Goal: Communication & Community: Share content

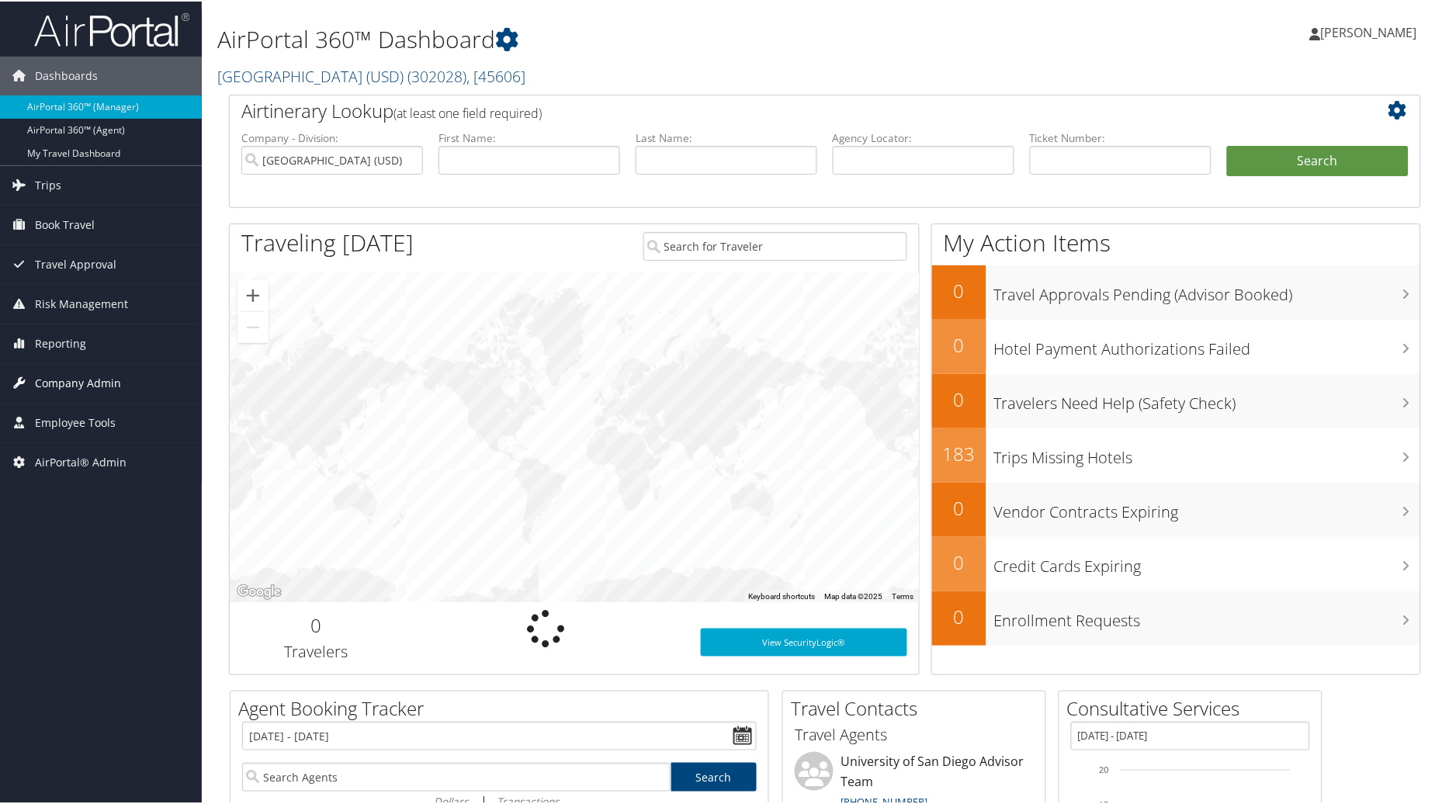
click at [91, 379] on span "Company Admin" at bounding box center [78, 381] width 86 height 39
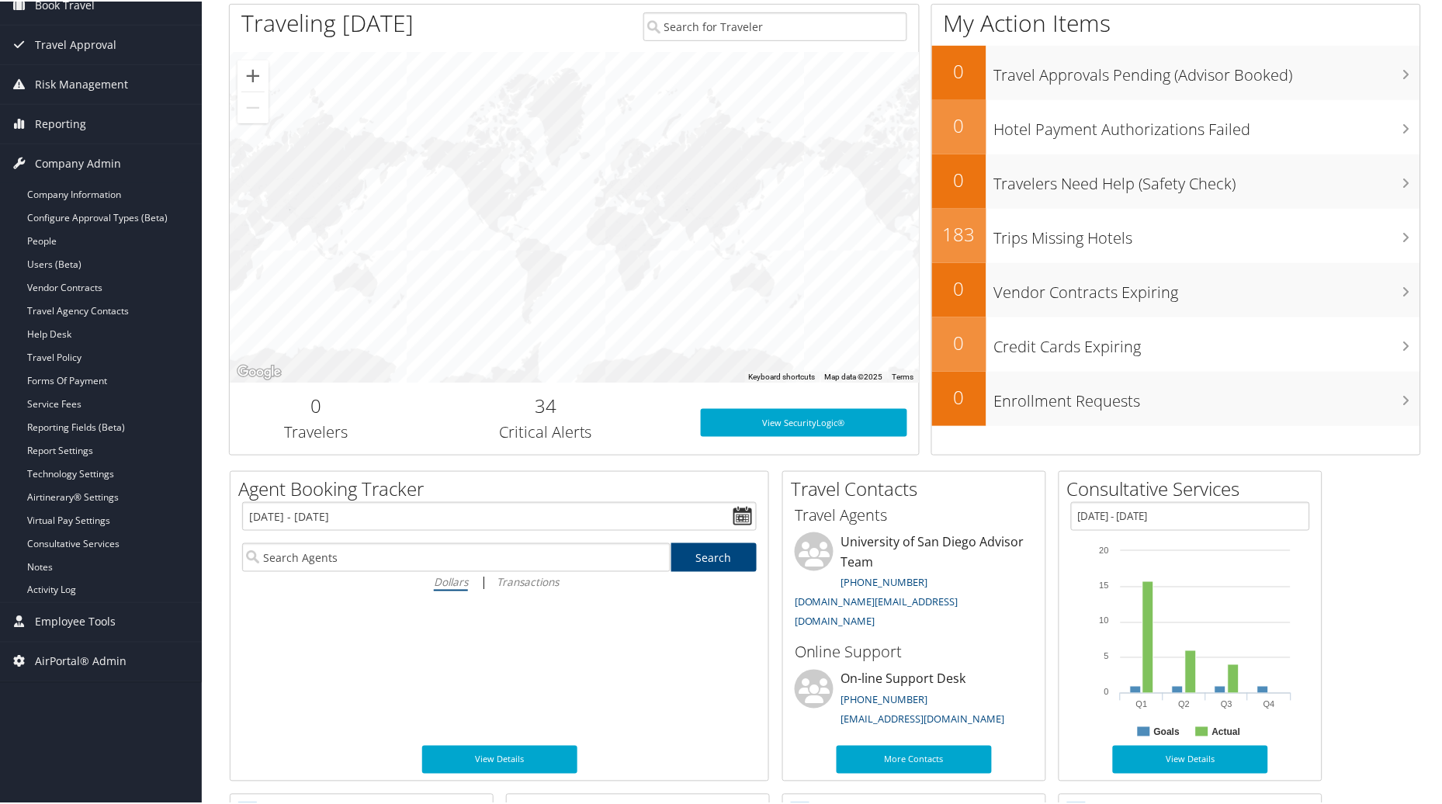
scroll to position [276, 0]
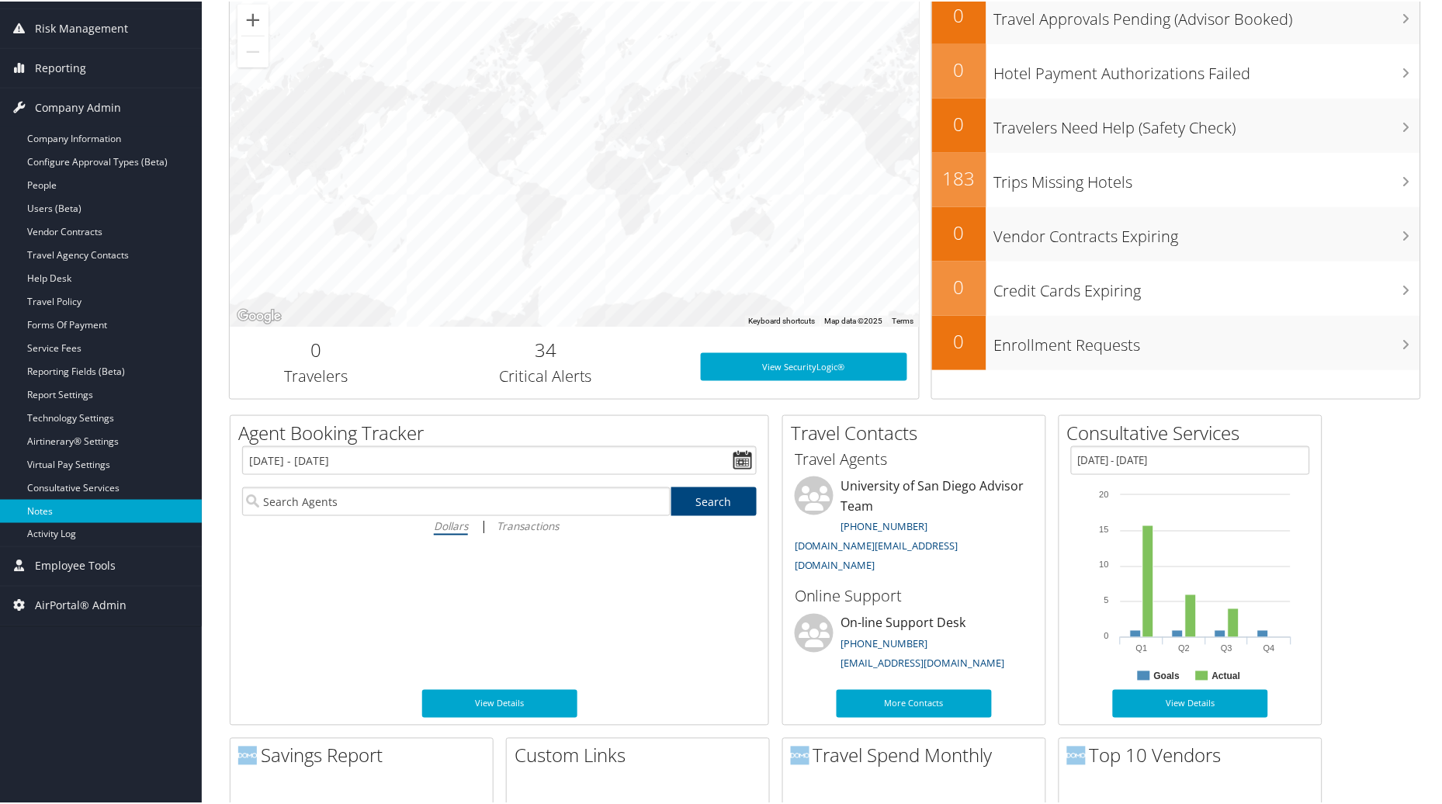
click at [43, 518] on link "Notes" at bounding box center [101, 509] width 202 height 23
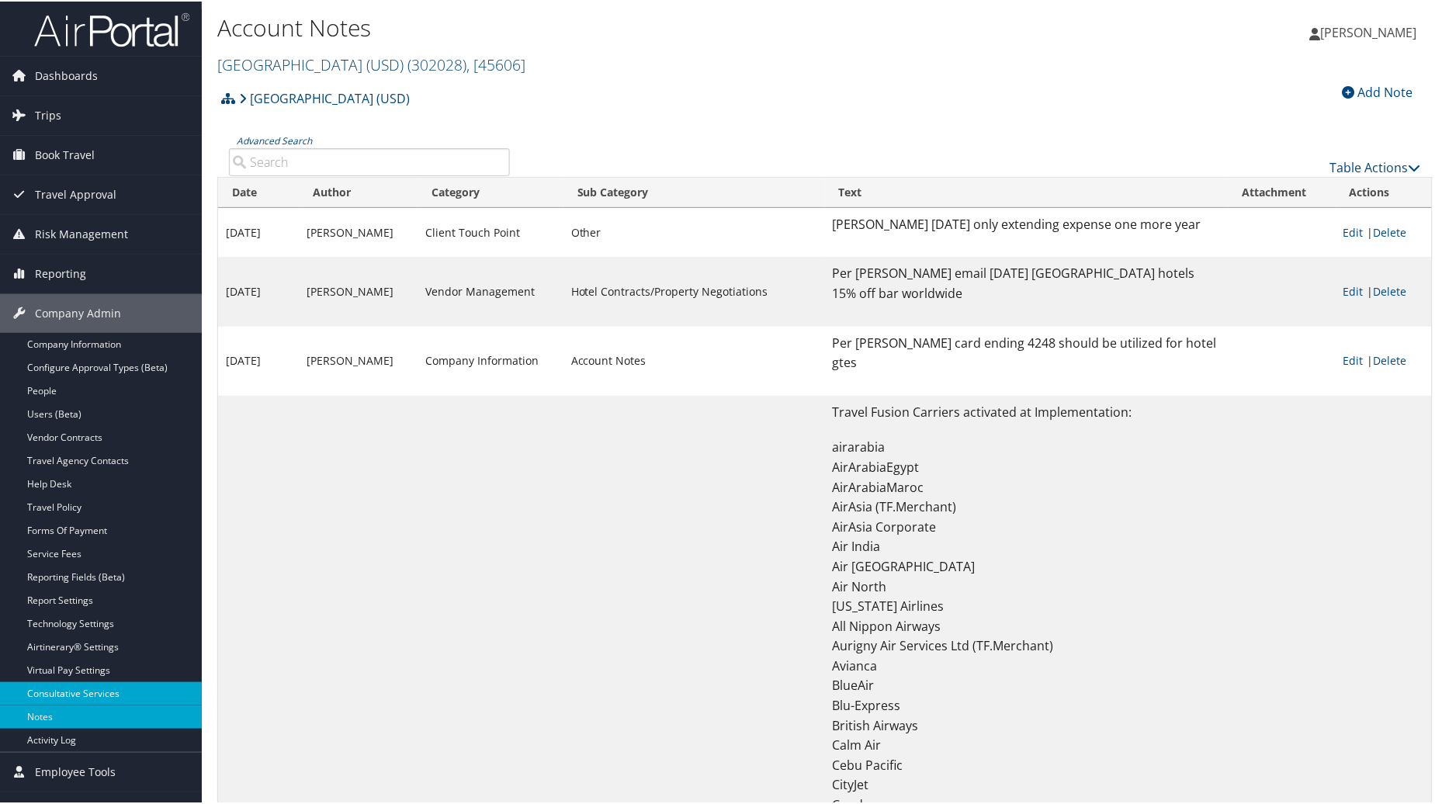
click at [137, 701] on link "Consultative Services" at bounding box center [101, 692] width 202 height 23
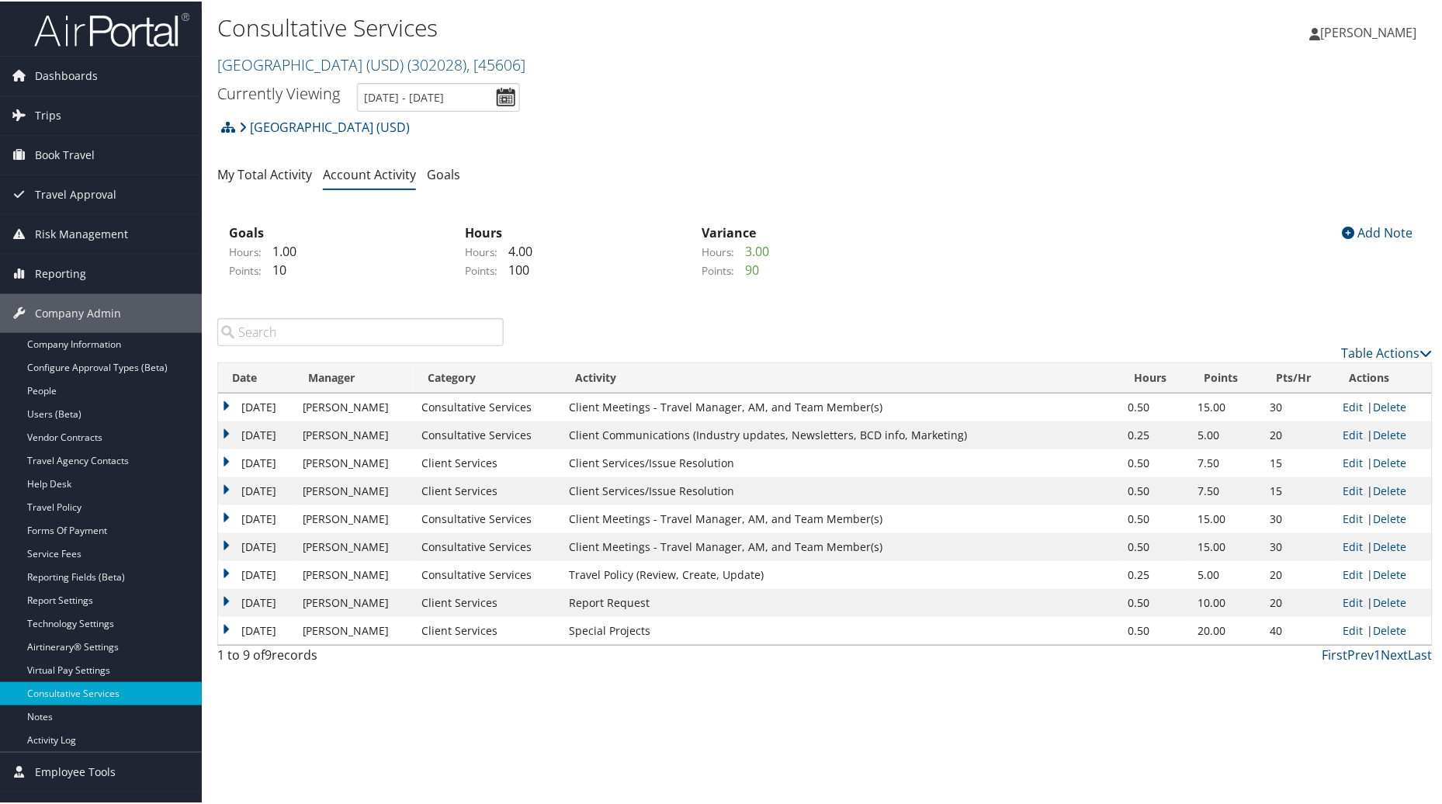
click at [1356, 360] on div "Table Actions" at bounding box center [980, 351] width 906 height 19
click at [1352, 348] on link "Table Actions" at bounding box center [1387, 351] width 91 height 17
click at [1292, 375] on link "New Record" at bounding box center [1325, 375] width 204 height 26
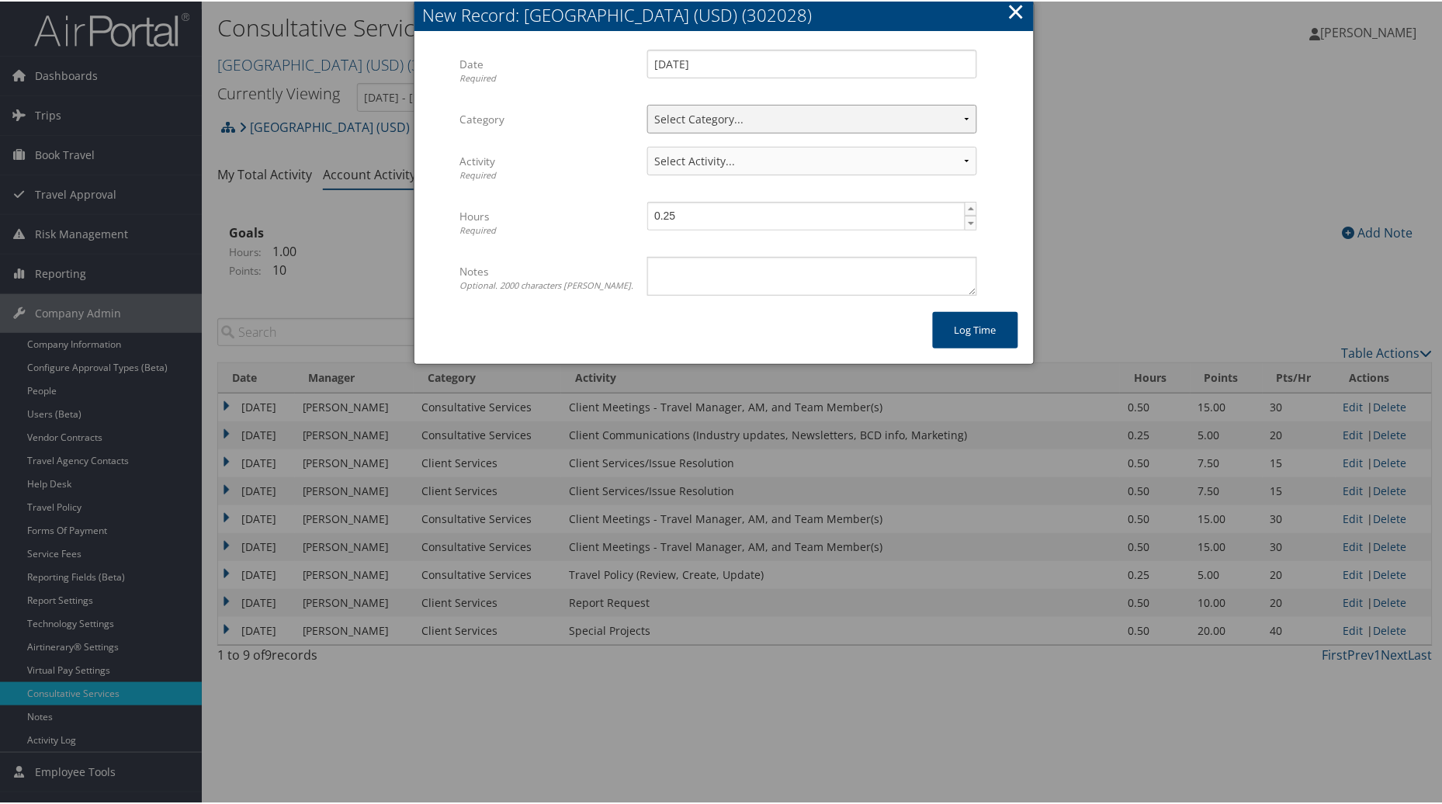
click at [792, 113] on select "Select Category... Client Services Consultative Services" at bounding box center [812, 117] width 330 height 29
select select "2"
click at [647, 103] on select "Select Category... Client Services Consultative Services" at bounding box center [812, 117] width 330 height 29
click at [962, 156] on select "Select Activity... 30 points | AMI/Meetings/Groups 60 points | Client additiona…" at bounding box center [812, 159] width 330 height 29
select select "240-1"
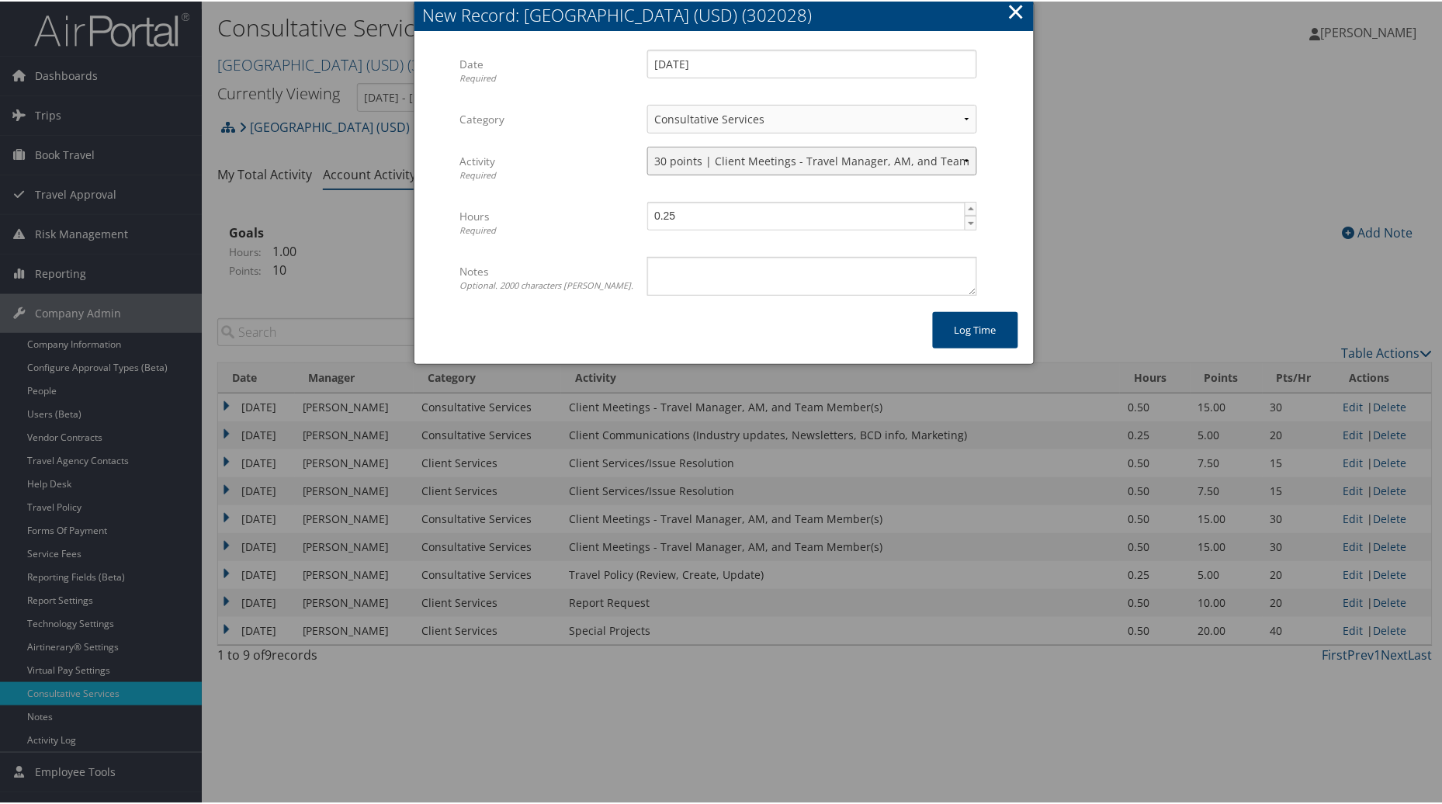
click at [647, 145] on select "Select Activity... 30 points | AMI/Meetings/Groups 60 points | Client additiona…" at bounding box center [812, 159] width 330 height 29
type input "0.5"
drag, startPoint x: 969, startPoint y: 205, endPoint x: 841, endPoint y: 272, distance: 144.4
click at [967, 206] on span "▲" at bounding box center [972, 207] width 12 height 12
click at [823, 278] on textarea "Notes Optional. 2000 characters max." at bounding box center [812, 274] width 330 height 39
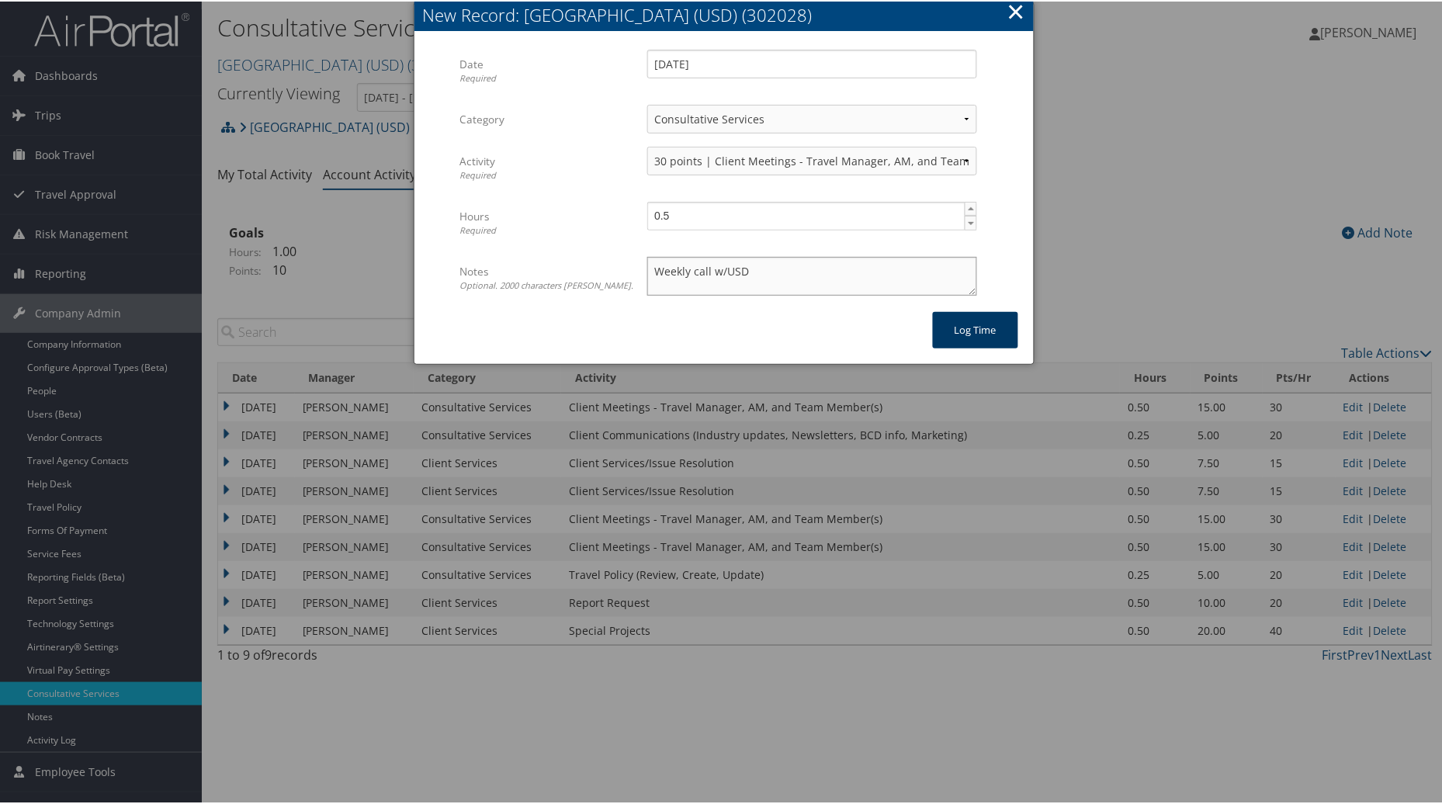
type textarea "Weekly call w/USD"
click at [997, 313] on button "Log time" at bounding box center [975, 328] width 85 height 36
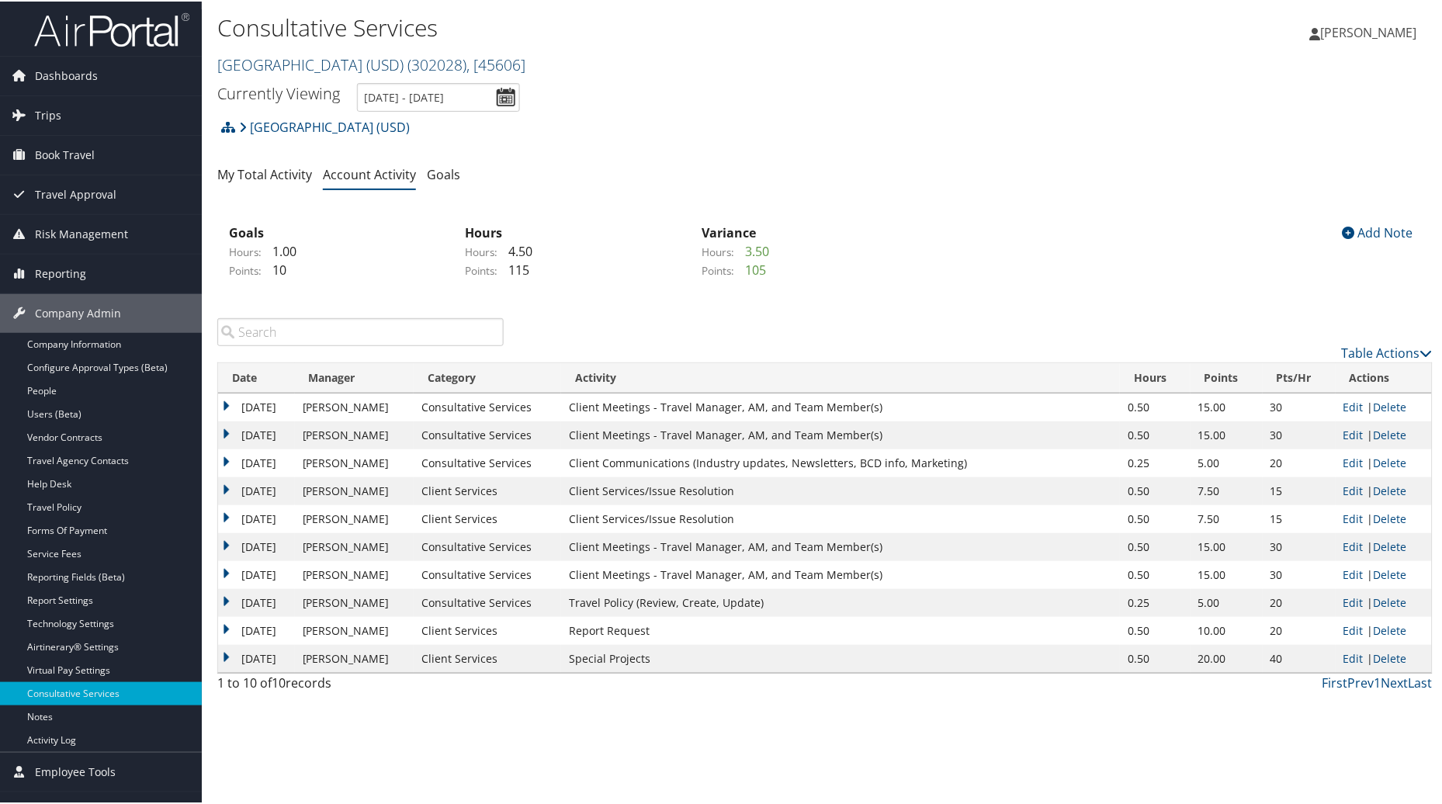
click at [441, 55] on span "( 302028 )" at bounding box center [437, 63] width 59 height 21
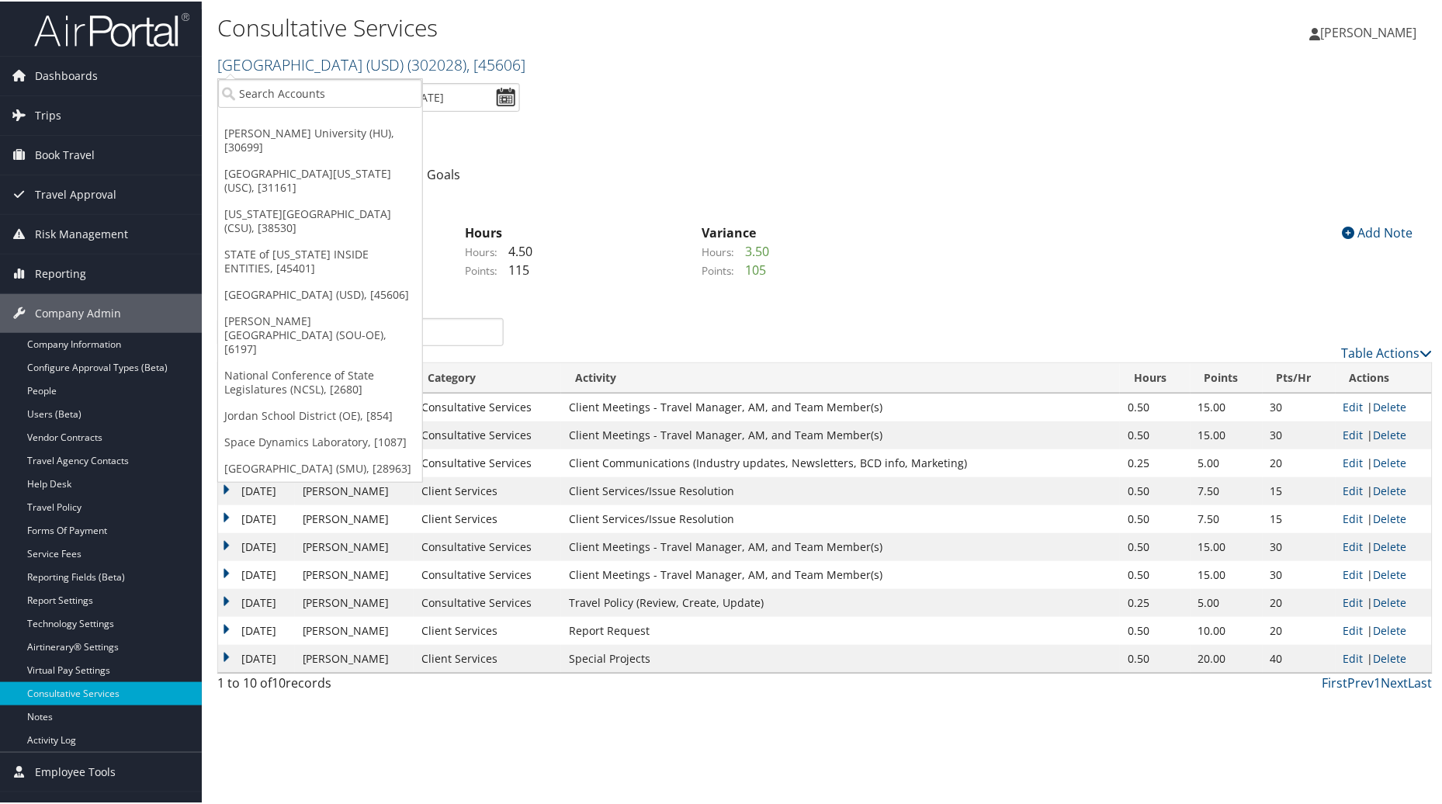
click at [524, 61] on span ", [ 45606 ]" at bounding box center [495, 63] width 59 height 21
click at [336, 58] on link "University of San Diego (USD) ( 302028 ) , [ 45606 ]" at bounding box center [371, 63] width 308 height 21
click at [278, 85] on input "search" at bounding box center [320, 92] width 204 height 29
type input "Christopher"
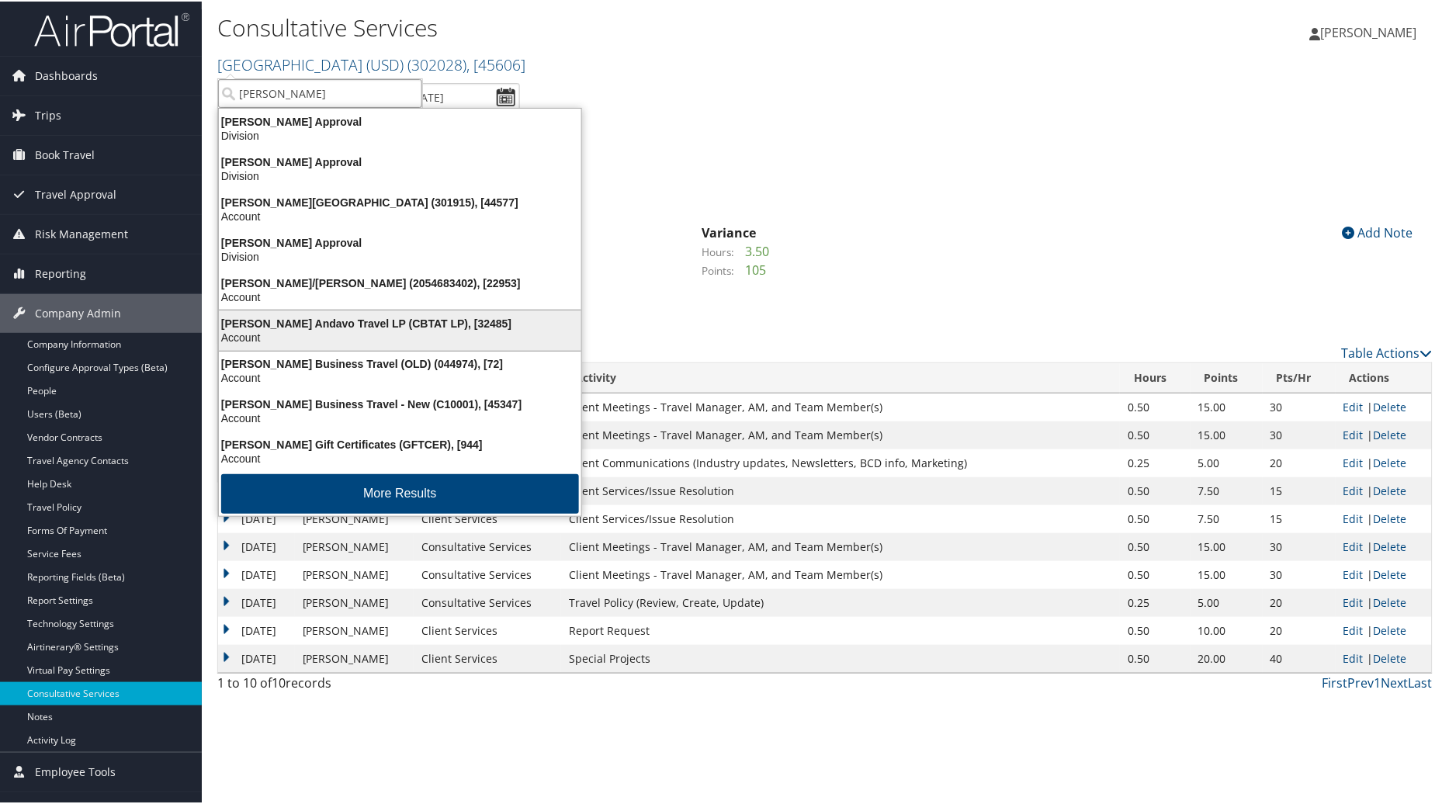
click at [256, 342] on div "Account" at bounding box center [400, 336] width 381 height 14
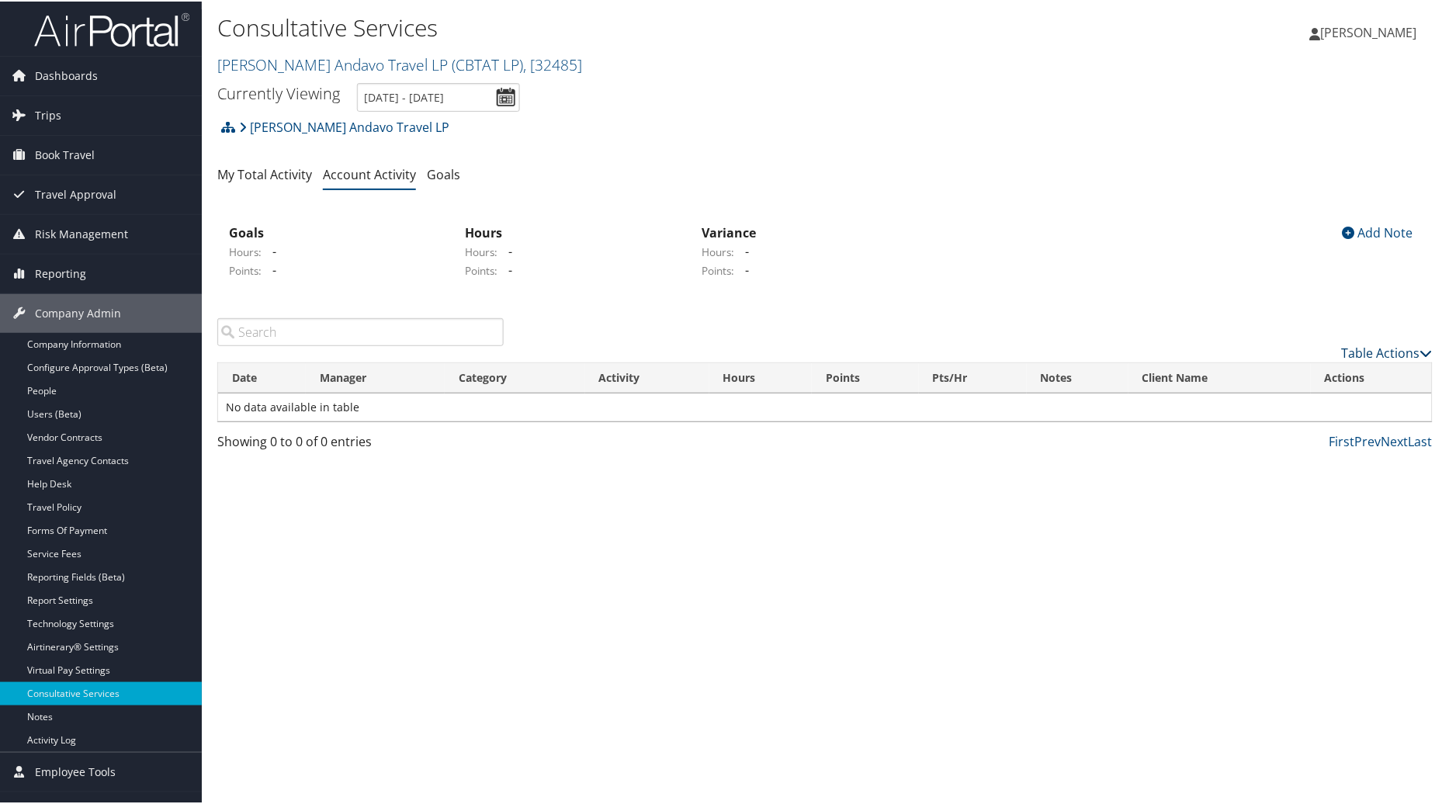
click at [1353, 347] on link "Table Actions" at bounding box center [1387, 351] width 91 height 17
click at [1287, 374] on link "New Record" at bounding box center [1325, 375] width 204 height 26
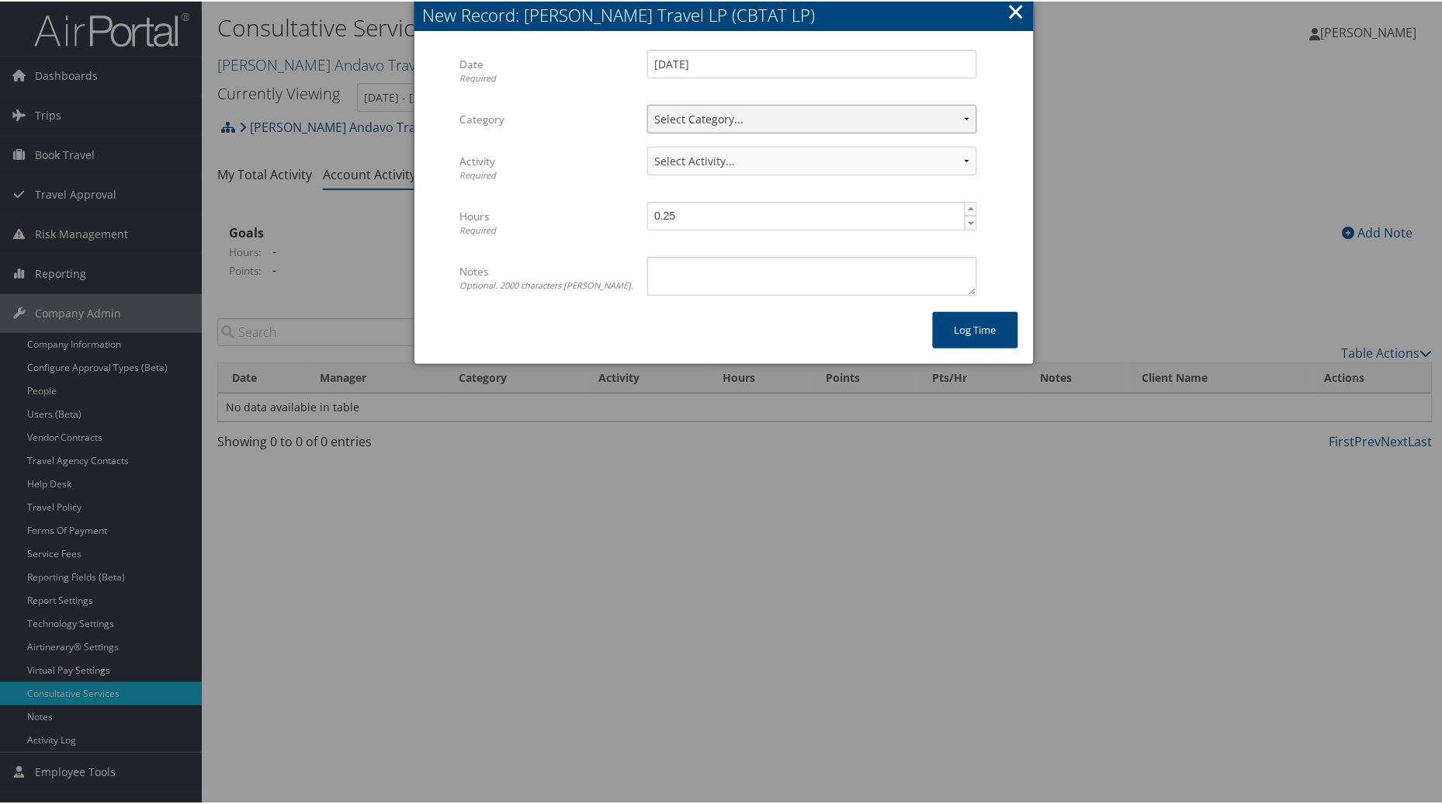
click at [960, 115] on select "Select Category... Client Services Consultative Services" at bounding box center [812, 117] width 330 height 29
select select "2"
click at [647, 103] on select "Select Category... Client Services Consultative Services" at bounding box center [812, 117] width 330 height 29
click at [948, 156] on select "Select Activity... 30 points | AMI/Meetings/Groups 60 points | Client additiona…" at bounding box center [812, 159] width 330 height 29
select select "251-1"
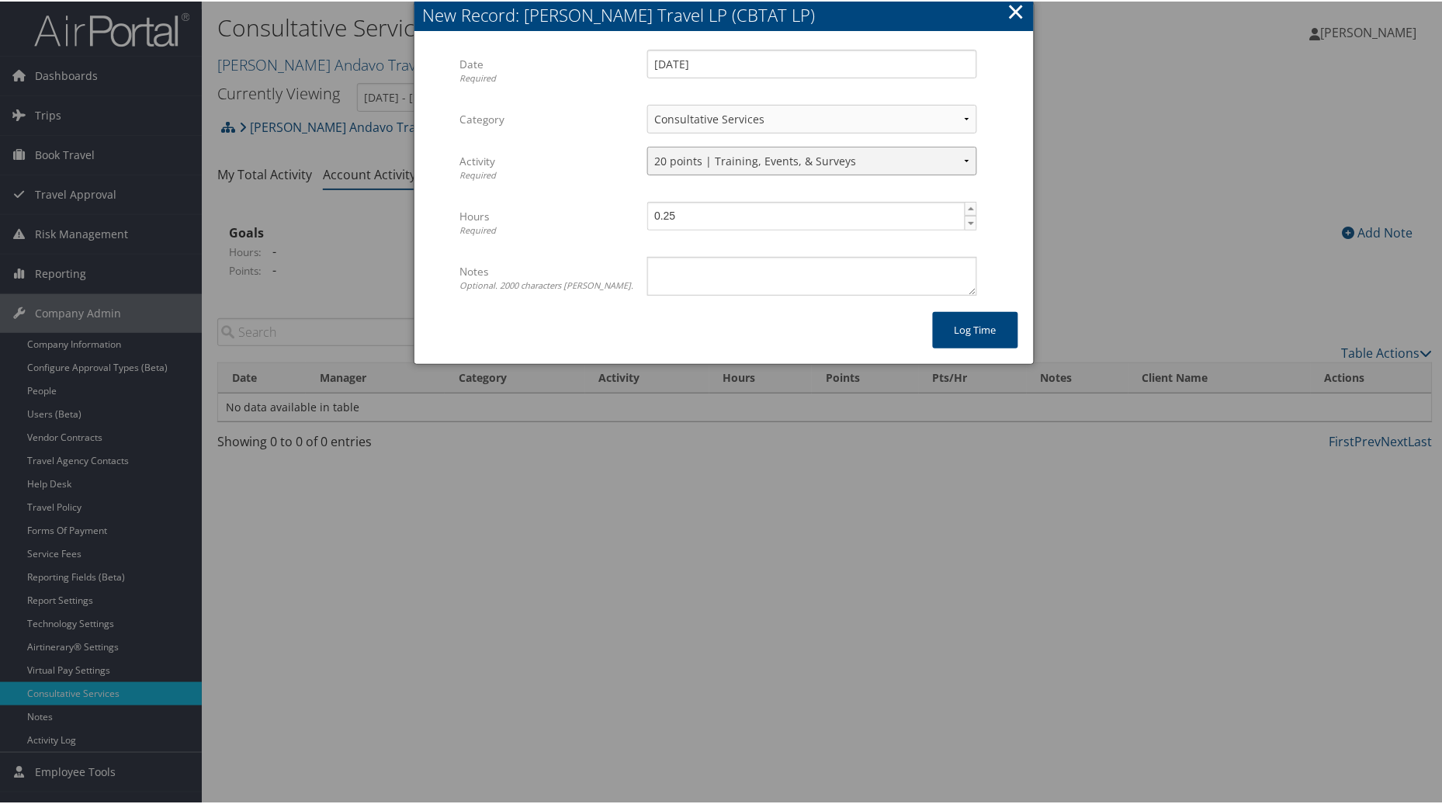
click at [647, 145] on select "Select Activity... 30 points | AMI/Meetings/Groups 60 points | Client additiona…" at bounding box center [812, 159] width 330 height 29
click at [754, 283] on textarea "Notes Optional. 2000 characters [PERSON_NAME]." at bounding box center [812, 274] width 330 height 39
type textarea "Phishing Training"
click at [957, 327] on button "Log time" at bounding box center [975, 328] width 85 height 36
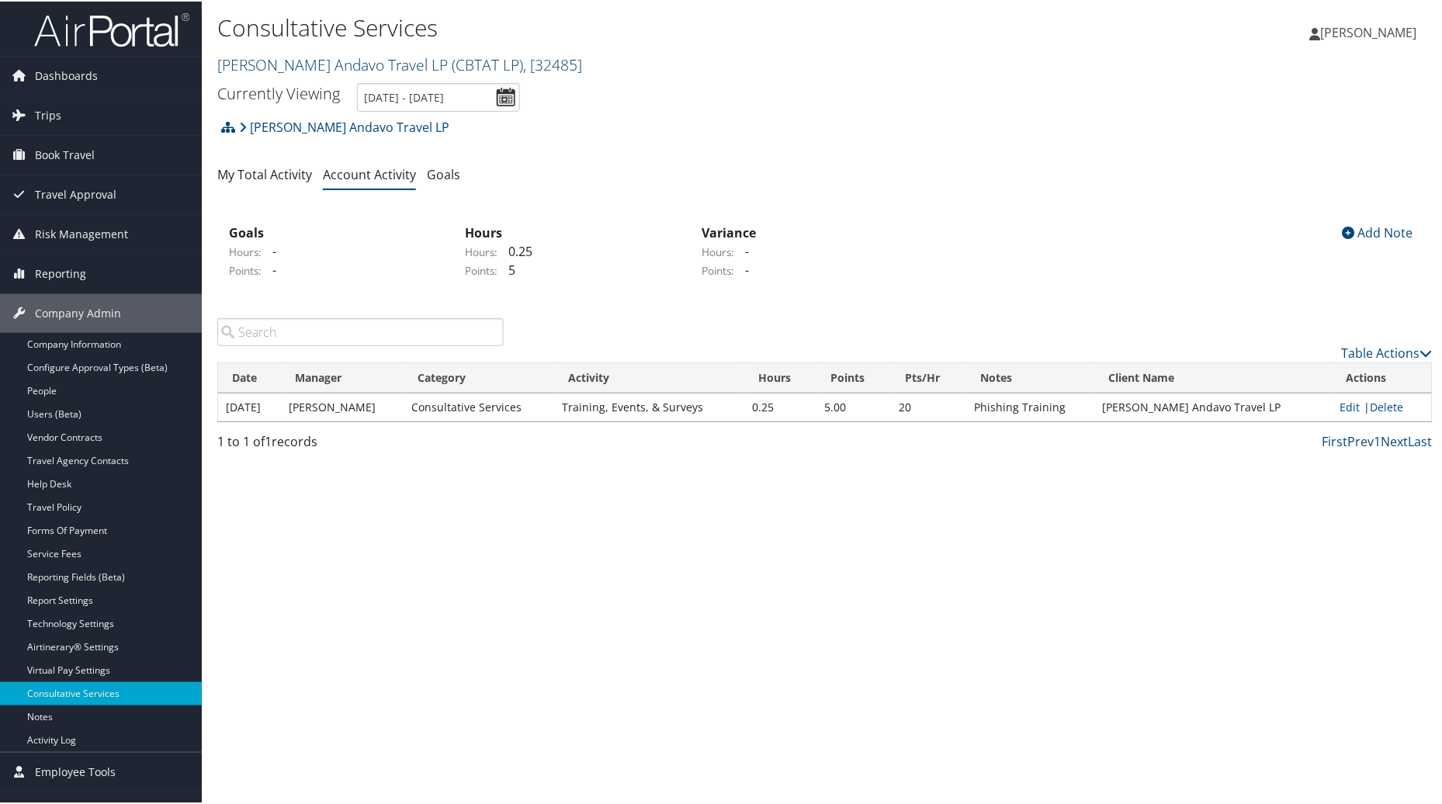
click at [532, 63] on span ", [ 32485 ]" at bounding box center [552, 63] width 59 height 21
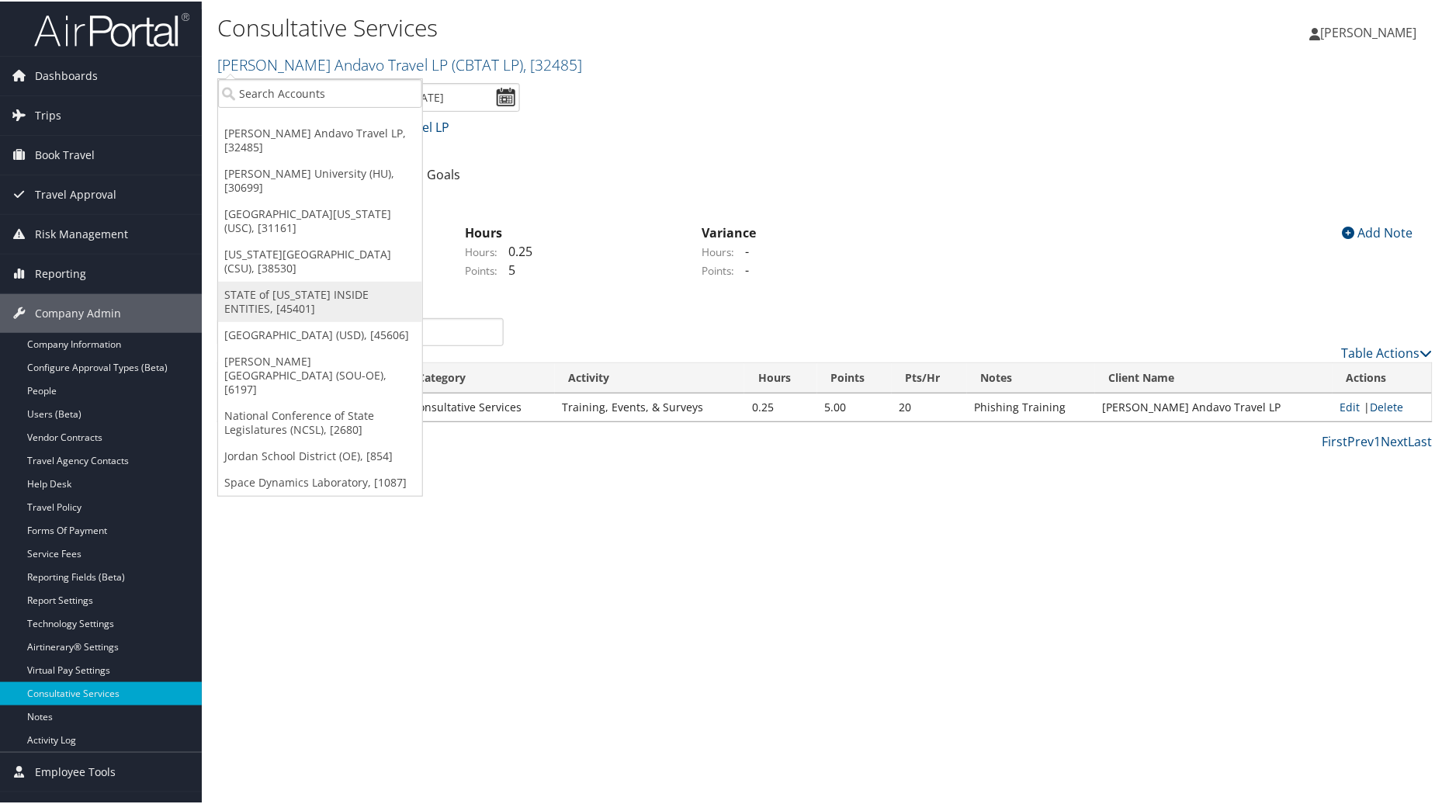
click at [317, 288] on link "STATE of [US_STATE] INSIDE ENTITIES, [45401]" at bounding box center [320, 300] width 204 height 40
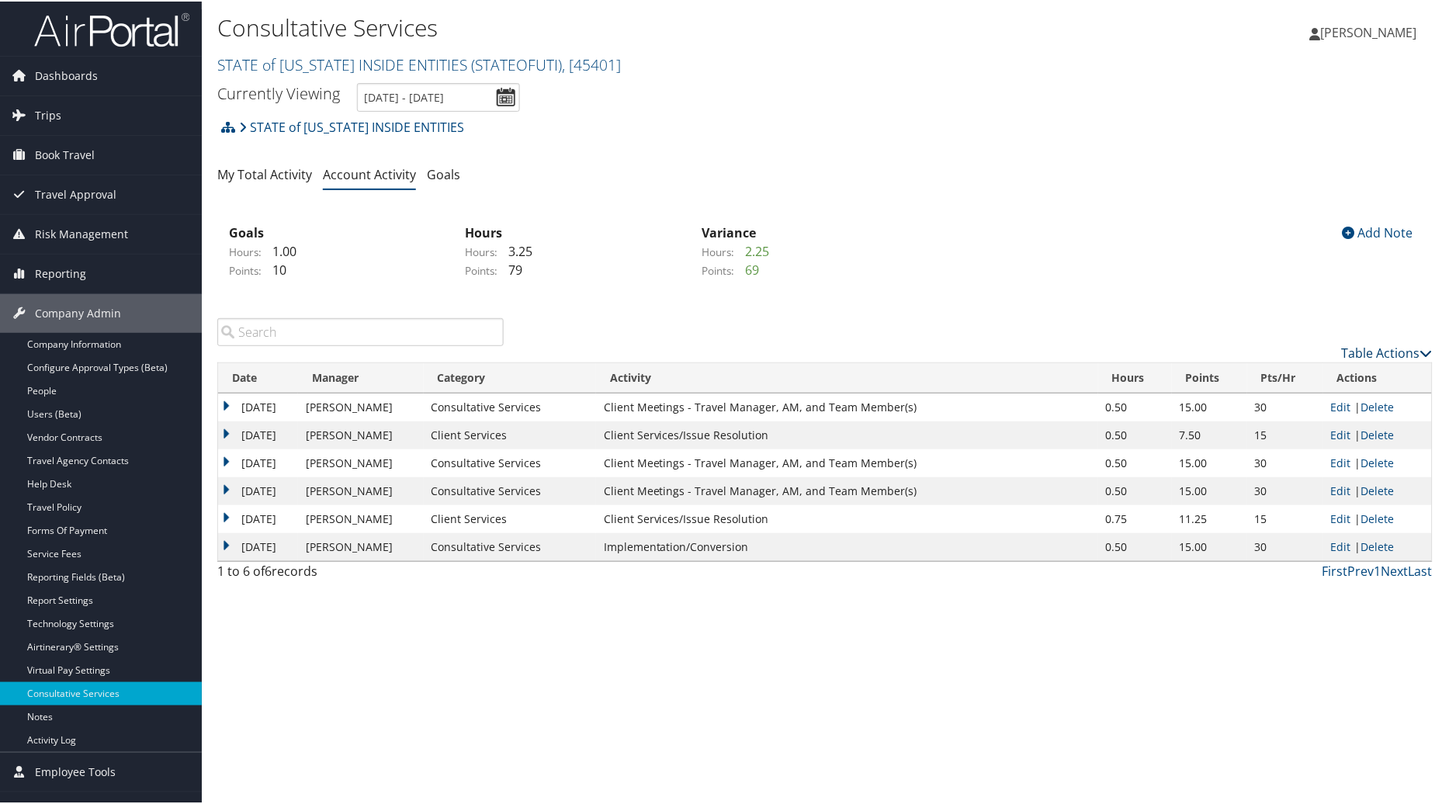
click at [1386, 345] on link "Table Actions" at bounding box center [1387, 351] width 91 height 17
click at [1290, 376] on link "New Record" at bounding box center [1325, 375] width 204 height 26
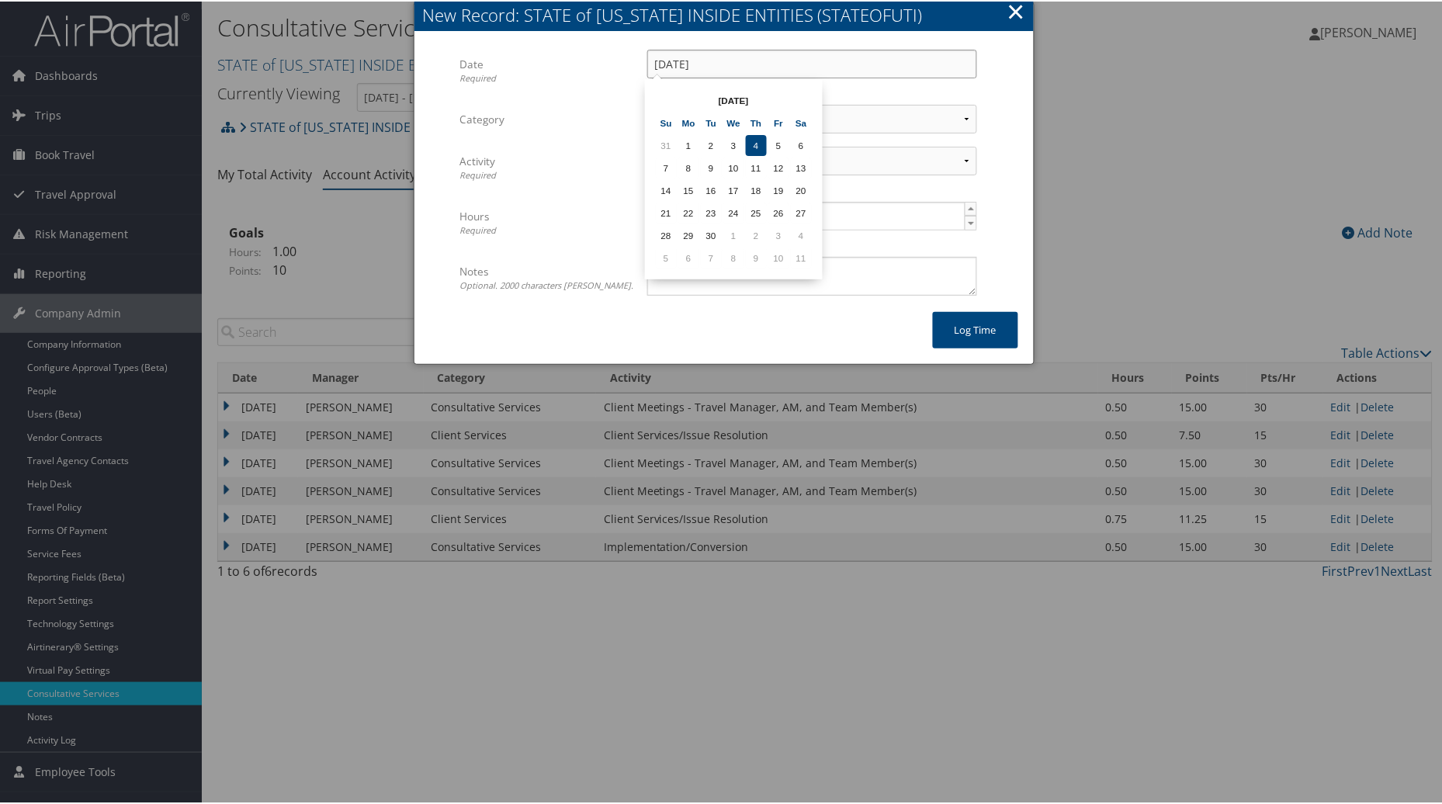
click at [865, 48] on input "[DATE]" at bounding box center [812, 62] width 330 height 29
drag, startPoint x: 713, startPoint y: 138, endPoint x: 723, endPoint y: 138, distance: 10.1
click at [719, 138] on td "2" at bounding box center [711, 144] width 21 height 21
type input "[DATE]"
click at [960, 115] on select "Select Category... Client Services Consultative Services" at bounding box center [812, 117] width 330 height 29
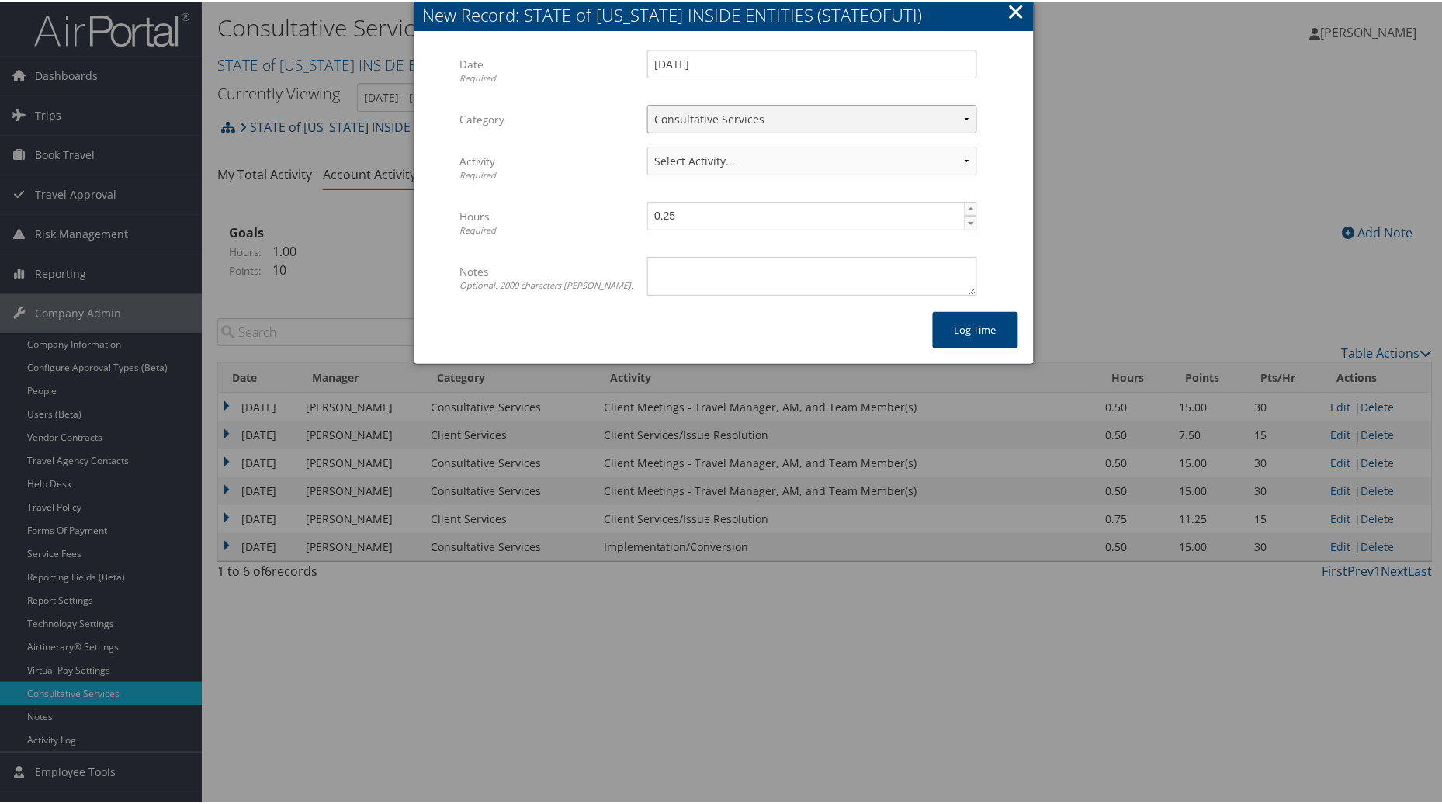
click at [647, 103] on select "Select Category... Client Services Consultative Services" at bounding box center [812, 117] width 330 height 29
click at [956, 151] on select "Select Activity... 30 points | AMI/Meetings/Groups 60 points | Client additiona…" at bounding box center [812, 159] width 330 height 29
click at [972, 113] on select "Select Category... Client Services Consultative Services" at bounding box center [812, 117] width 330 height 29
click at [956, 117] on select "Select Category... Client Services Consultative Services" at bounding box center [812, 117] width 330 height 29
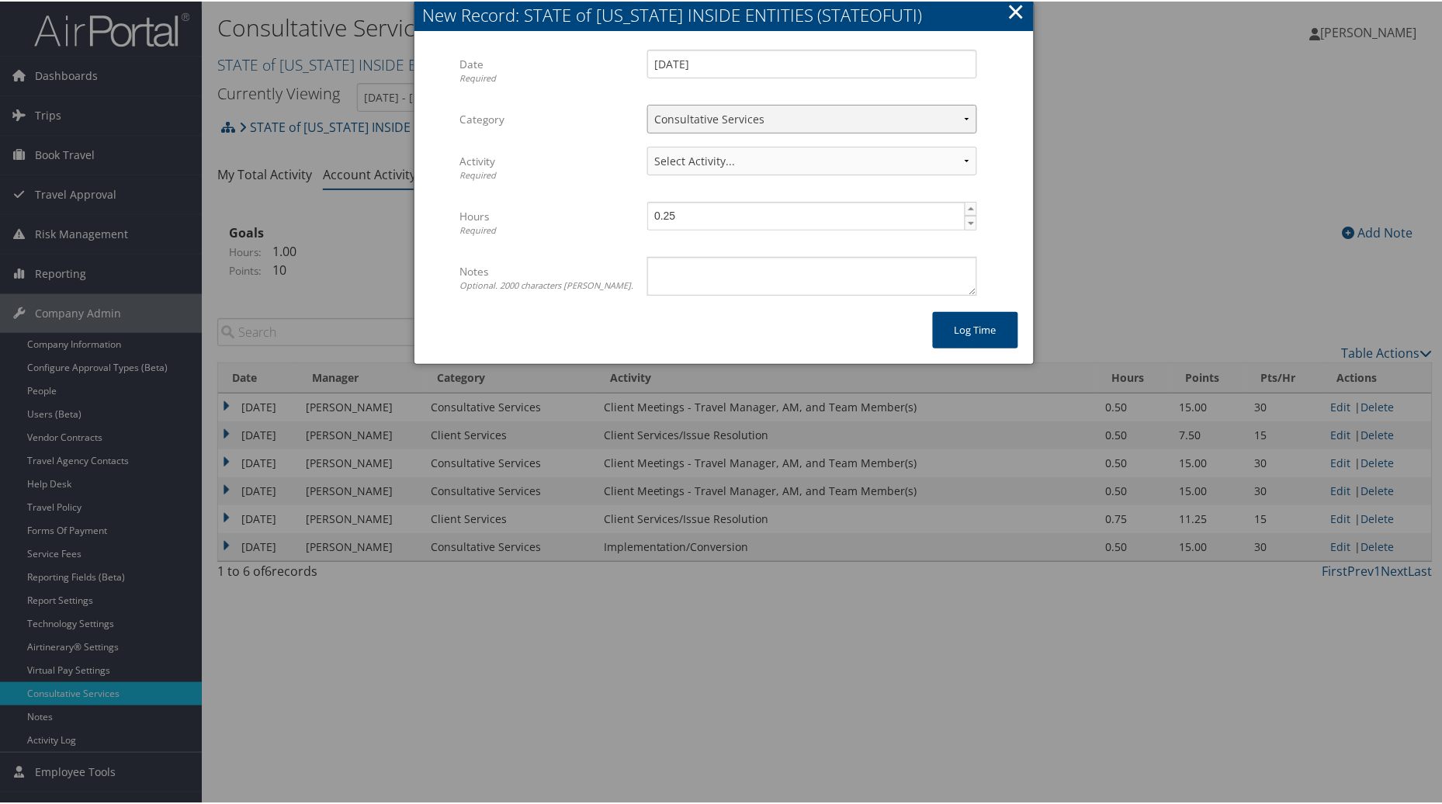
select select "1"
click at [647, 103] on select "Select Category... Client Services Consultative Services" at bounding box center [812, 117] width 330 height 29
click at [973, 154] on select "Select Activity... 10 points | Account Prep, Updates, Internal Meetings, & Othe…" at bounding box center [812, 159] width 330 height 29
select select "237-1"
click at [647, 145] on select "Select Activity... 10 points | Account Prep, Updates, Internal Meetings, & Othe…" at bounding box center [812, 159] width 330 height 29
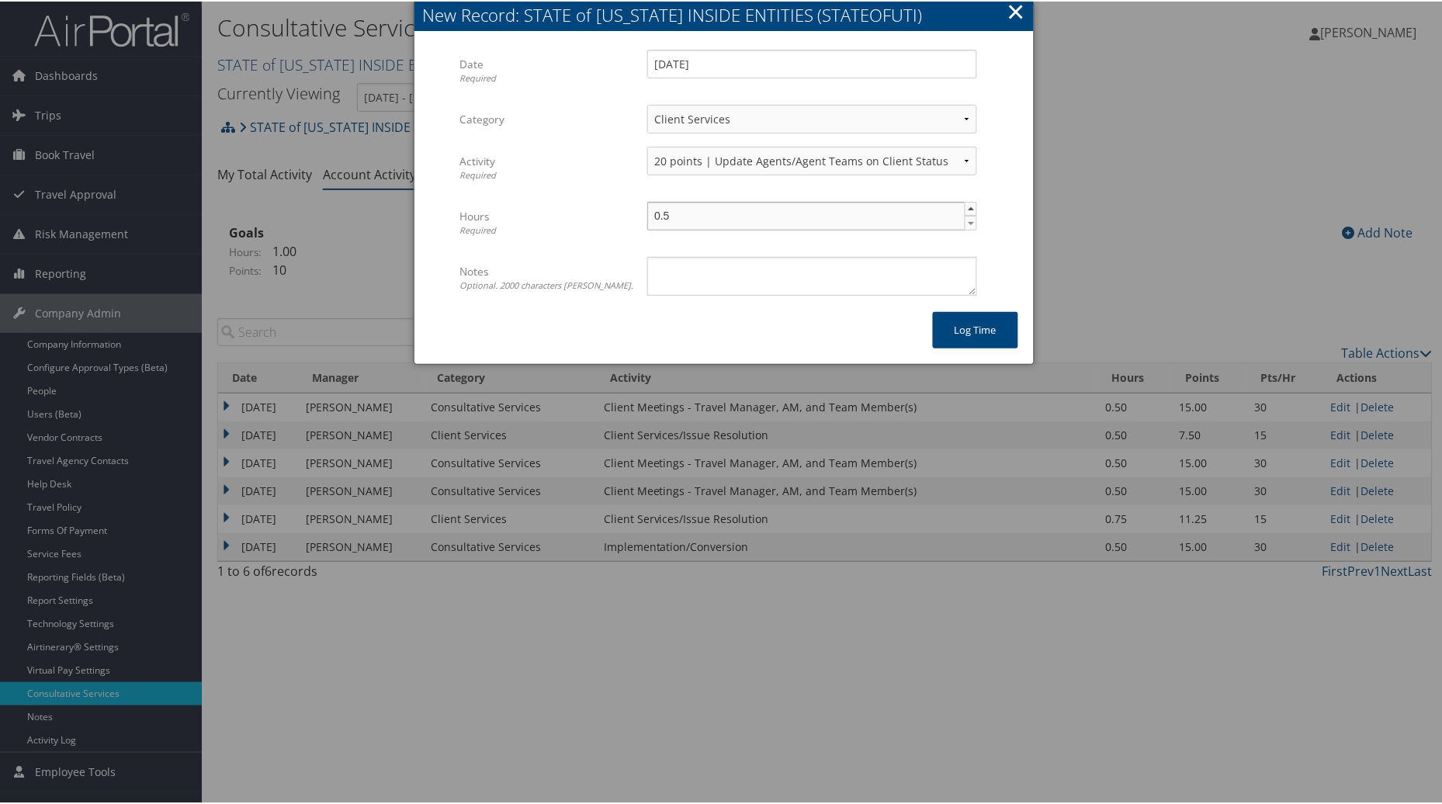
click at [966, 207] on span "▲" at bounding box center [972, 207] width 12 height 12
type input "1.5"
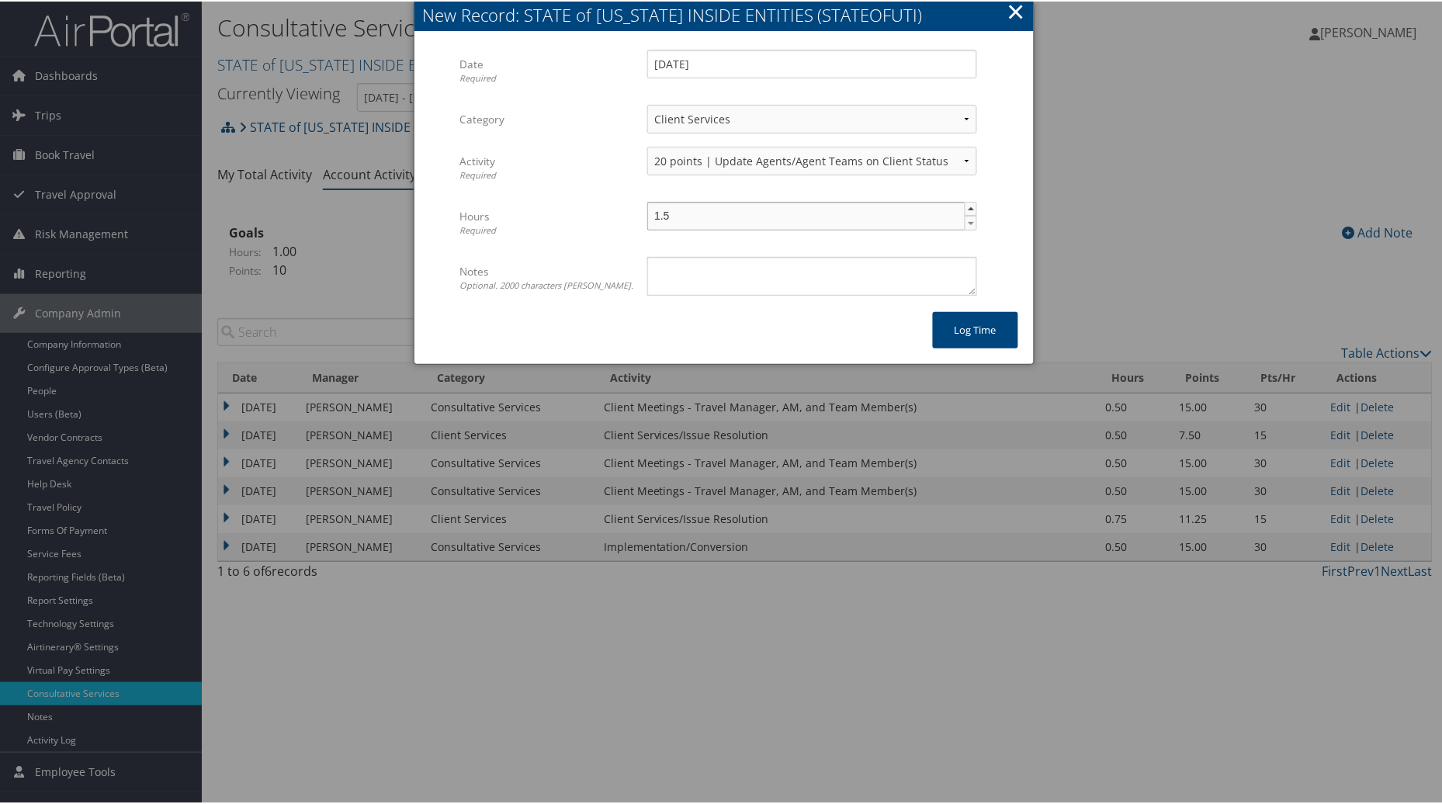
click at [966, 207] on span "▲" at bounding box center [972, 207] width 12 height 12
click at [834, 275] on textarea "Notes Optional. 2000 characters [PERSON_NAME]." at bounding box center [812, 274] width 330 height 39
type textarea "Dallas and myself review configuration"
click at [968, 331] on button "Log time" at bounding box center [975, 328] width 85 height 36
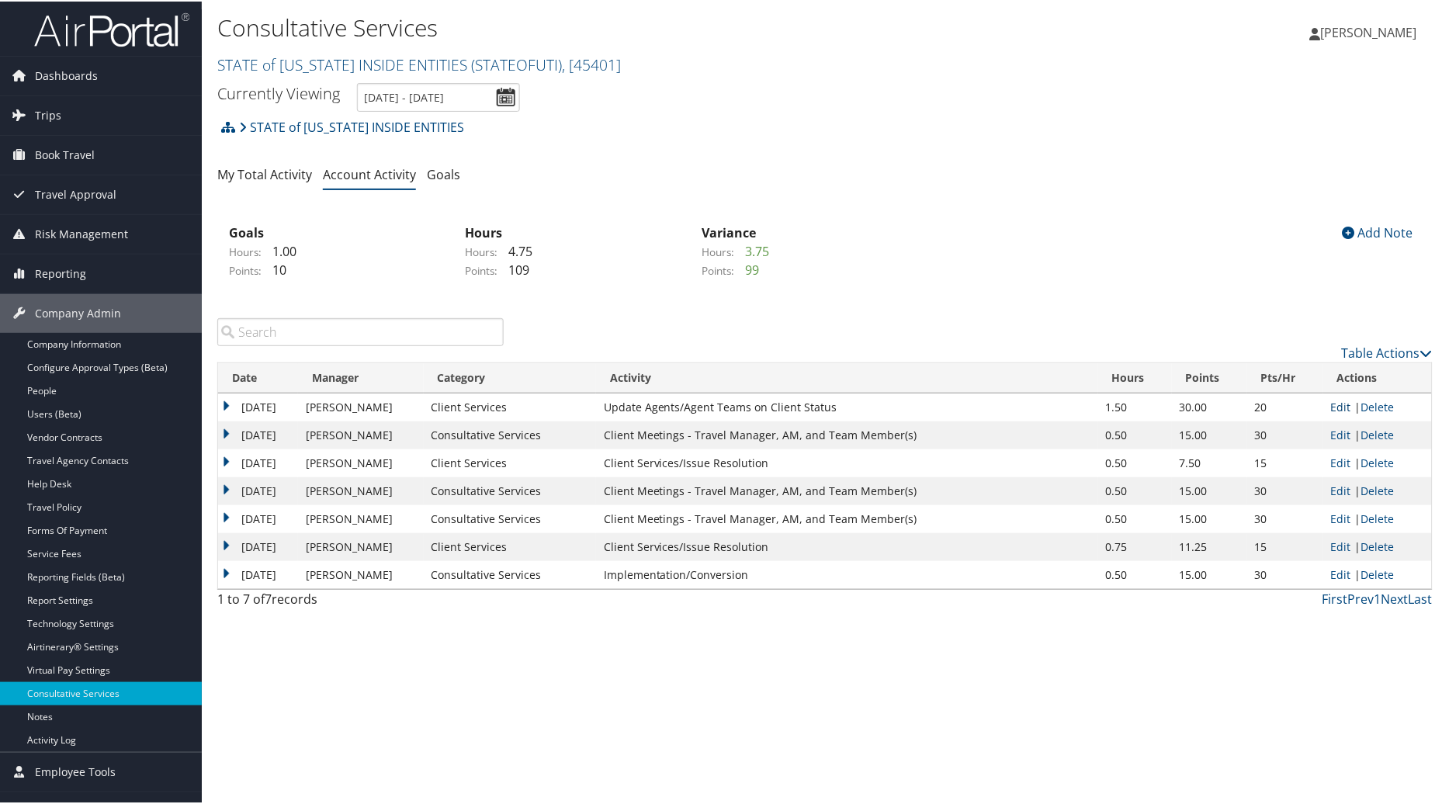
click at [1345, 400] on link "Edit" at bounding box center [1341, 405] width 20 height 15
select select "1"
select select "237-1"
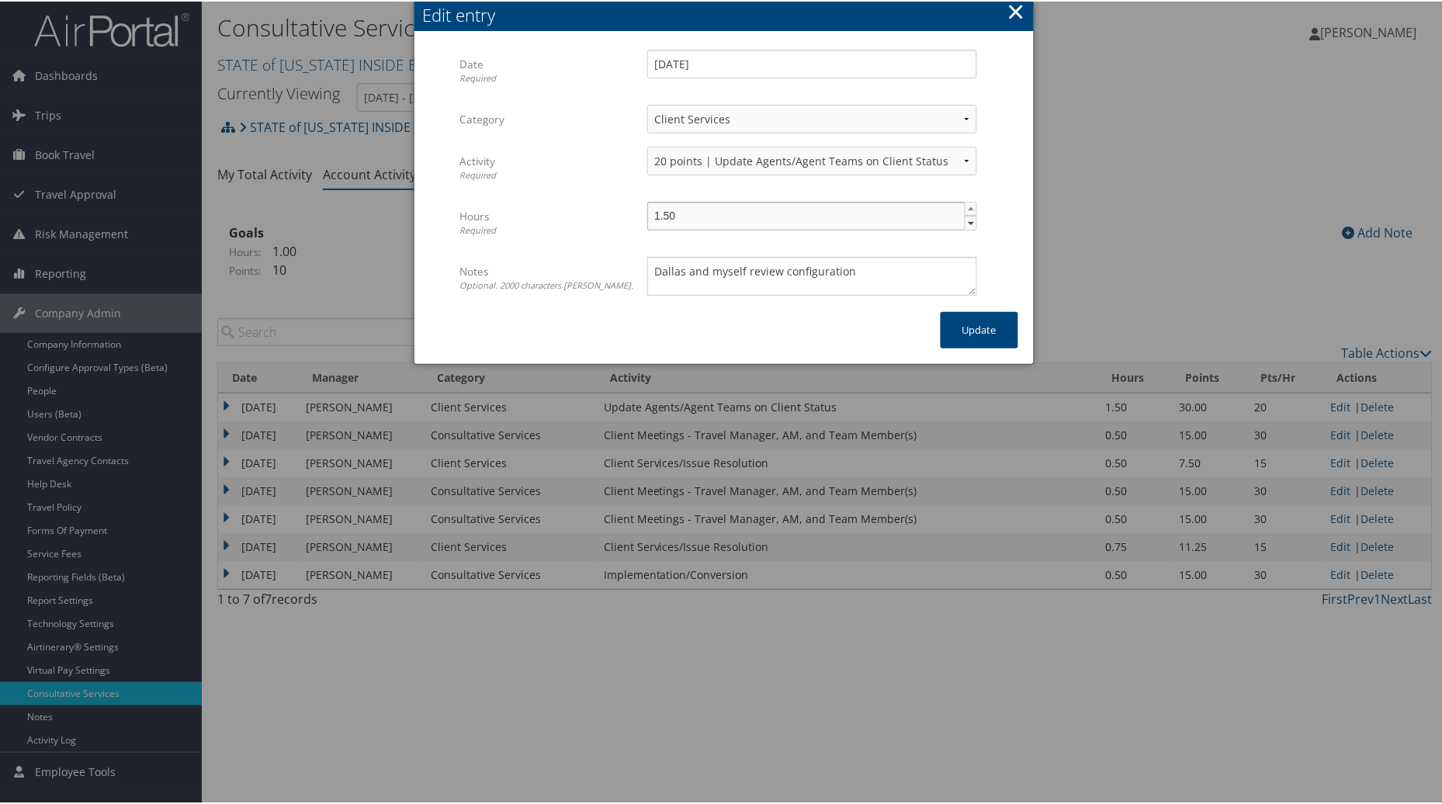
type input "1.25"
click at [971, 222] on span "▼" at bounding box center [972, 222] width 12 height 12
click at [972, 332] on button "Update" at bounding box center [980, 328] width 78 height 36
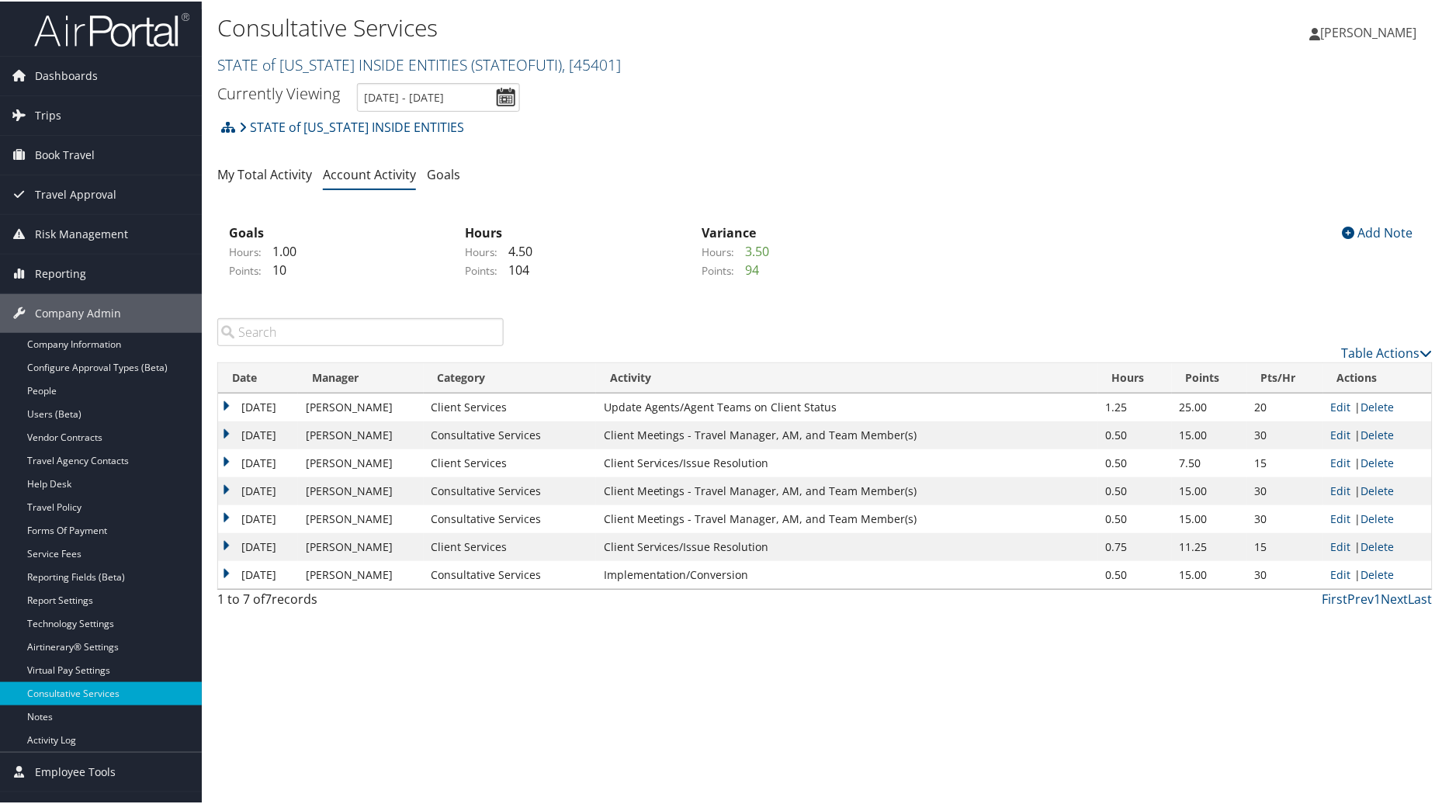
click at [511, 57] on span "( STATEOFUTI )" at bounding box center [516, 63] width 91 height 21
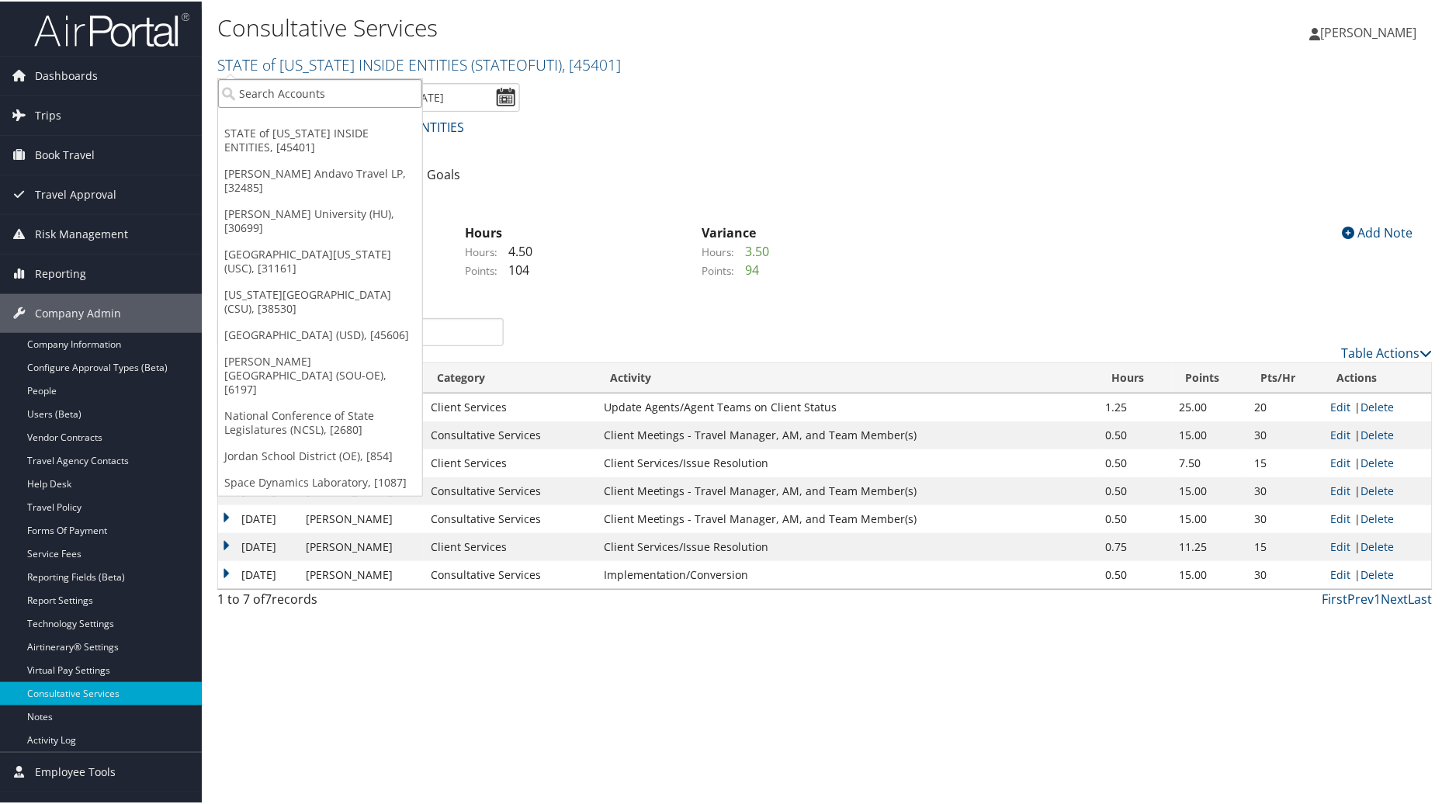
click at [285, 82] on input "search" at bounding box center [320, 92] width 204 height 29
type input "csus"
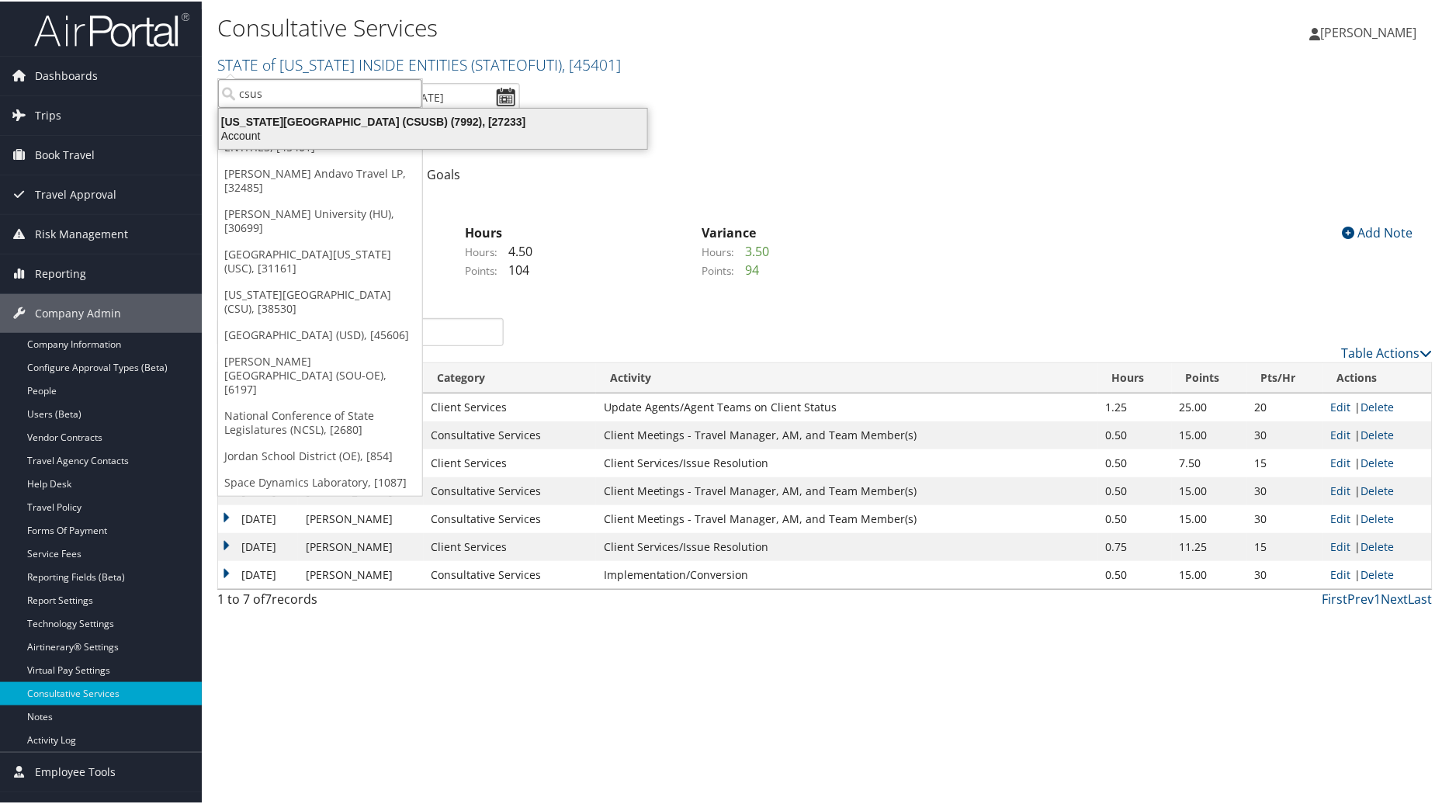
click at [307, 128] on div "Account" at bounding box center [433, 134] width 447 height 14
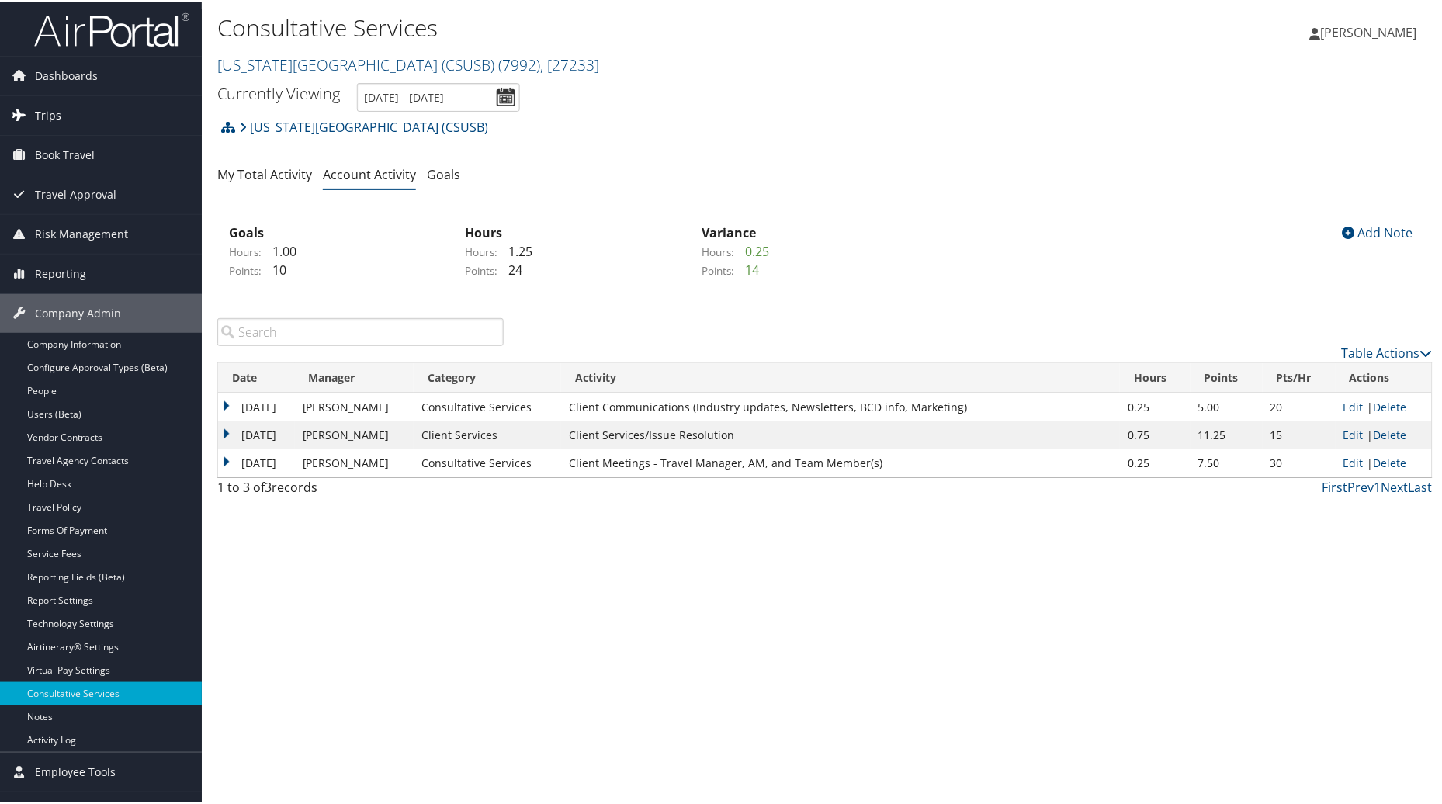
click at [59, 117] on span "Trips" at bounding box center [48, 114] width 26 height 39
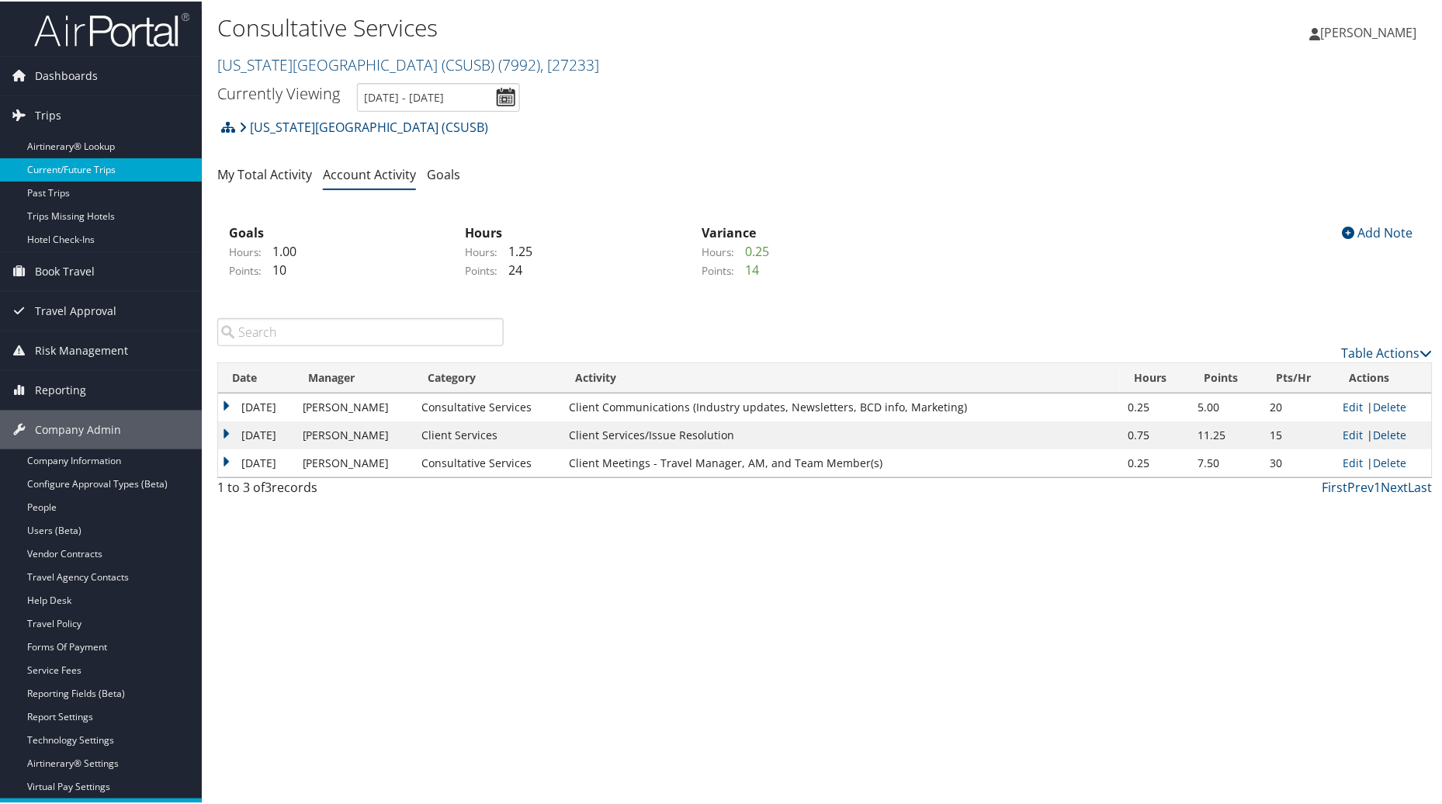
click at [75, 172] on link "Current/Future Trips" at bounding box center [101, 168] width 202 height 23
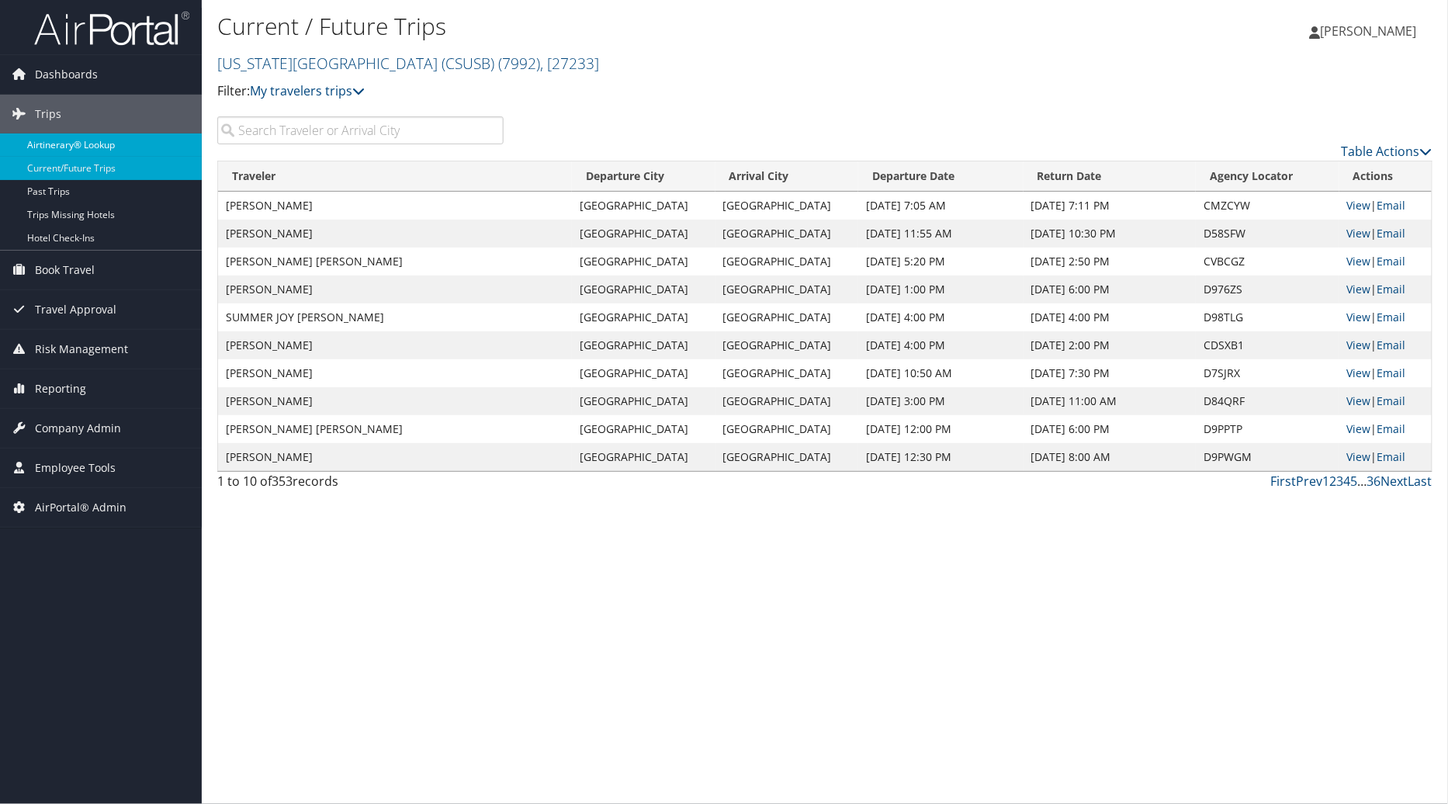
click at [81, 141] on link "Airtinerary® Lookup" at bounding box center [101, 145] width 202 height 23
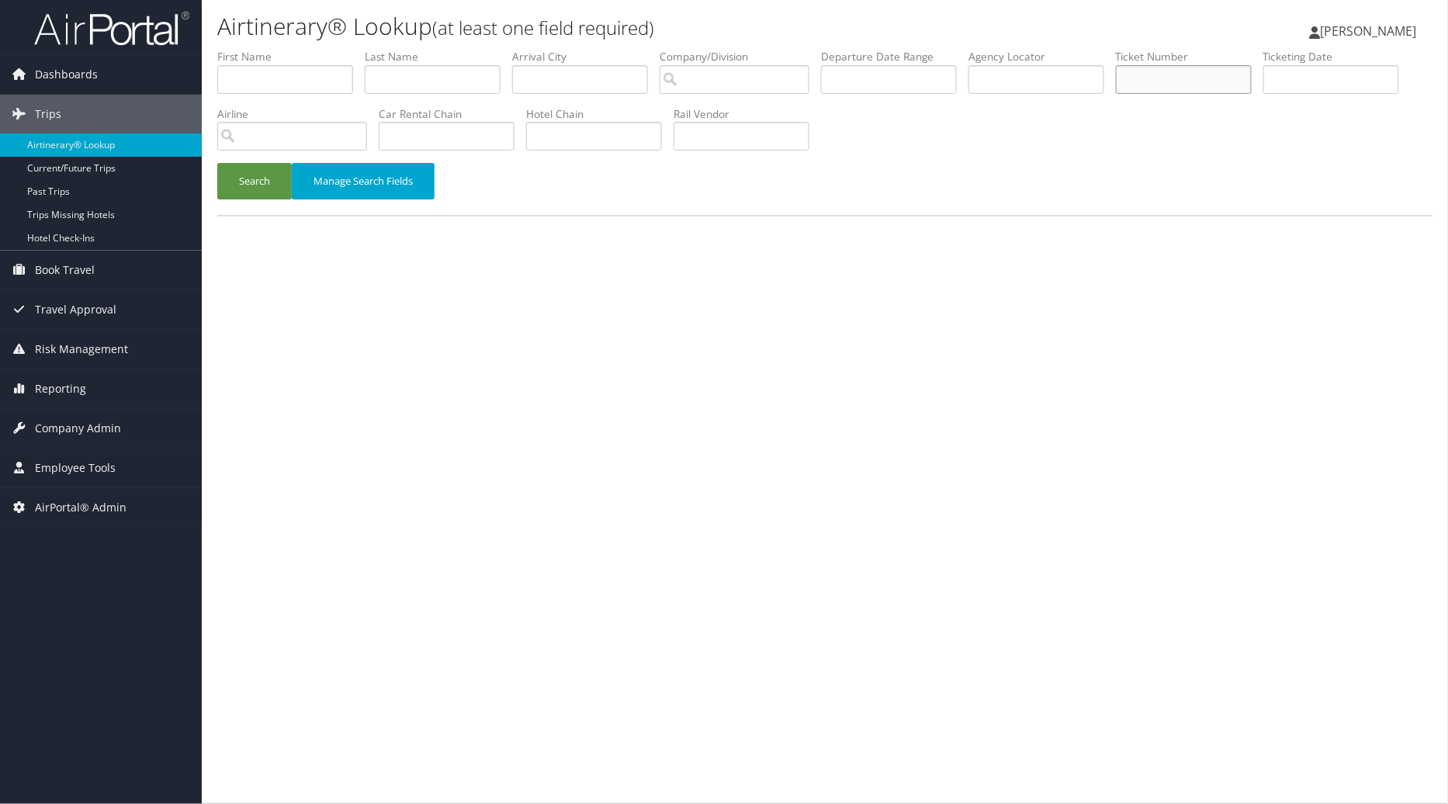
click at [1190, 76] on input "text" at bounding box center [1184, 79] width 136 height 29
paste input "5262316414936"
type input "5262316414936"
click at [247, 189] on button "Search" at bounding box center [254, 181] width 75 height 36
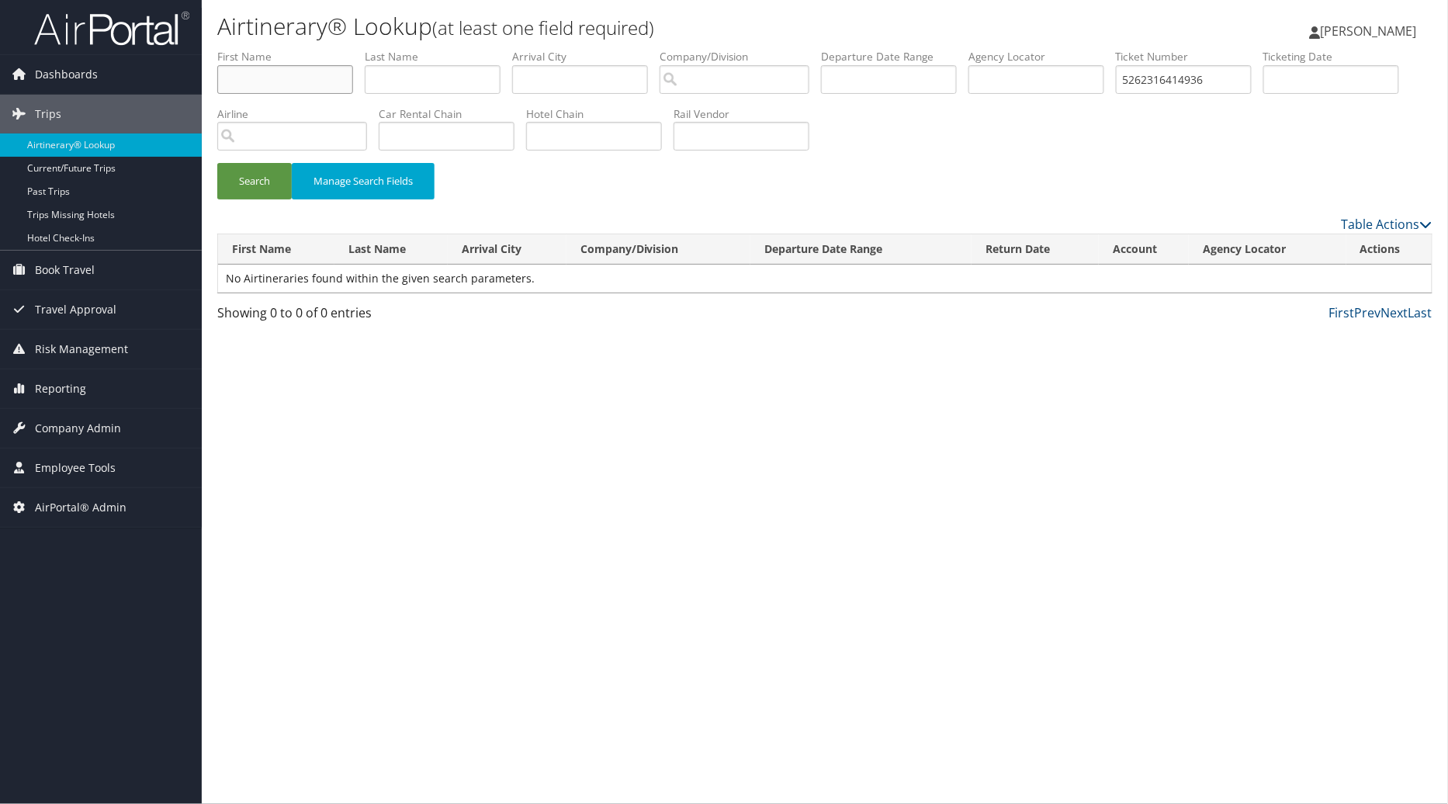
click at [276, 81] on input "text" at bounding box center [285, 79] width 136 height 29
type input "[PERSON_NAME]"
type input "Lopez"
drag, startPoint x: 1261, startPoint y: 76, endPoint x: 1131, endPoint y: 80, distance: 129.7
click at [1131, 49] on ul "First Name Vicky Last Name Lopez Departure City Arrival City Company/Division A…" at bounding box center [825, 49] width 1216 height 0
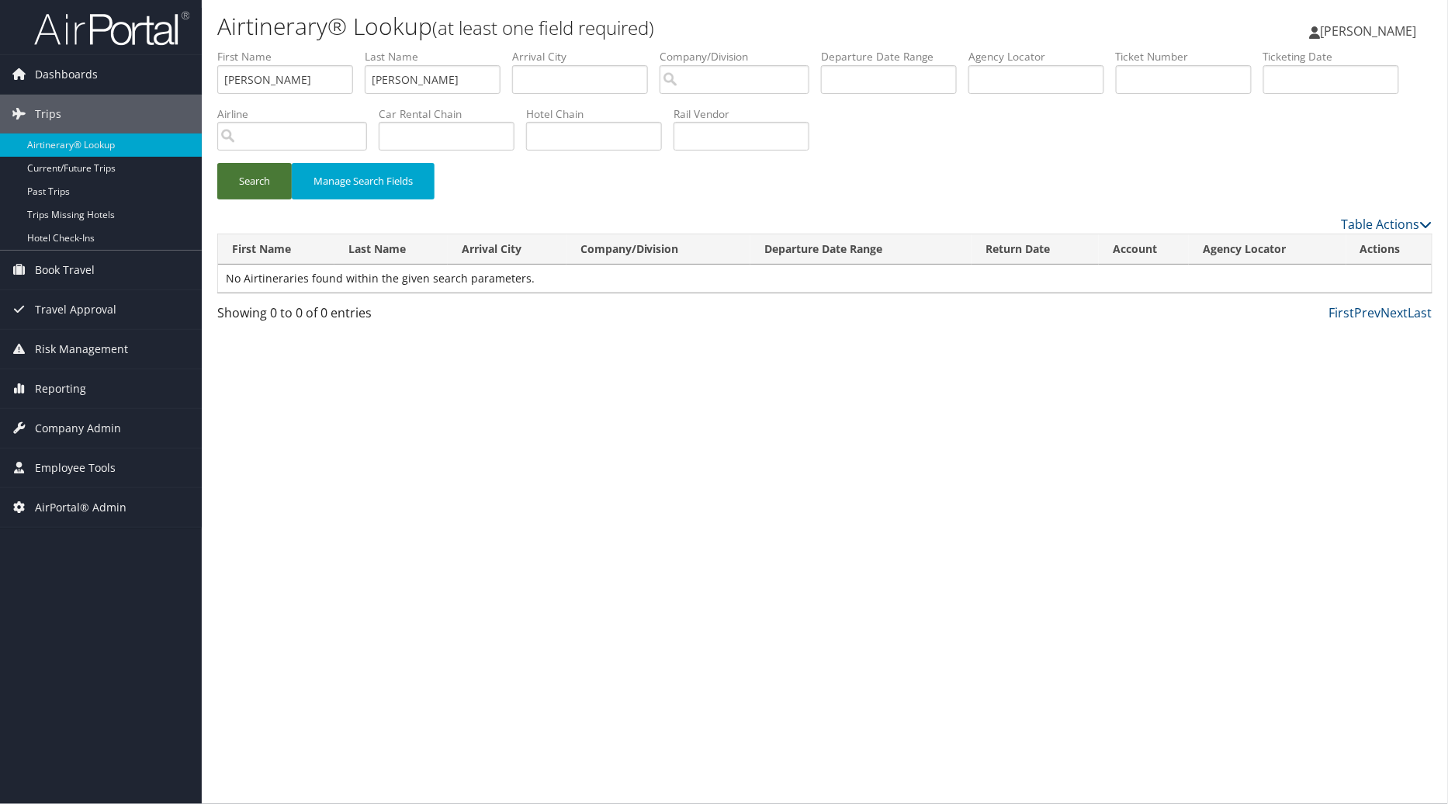
click at [239, 189] on button "Search" at bounding box center [254, 181] width 75 height 36
click at [82, 268] on span "Book Travel" at bounding box center [65, 270] width 60 height 39
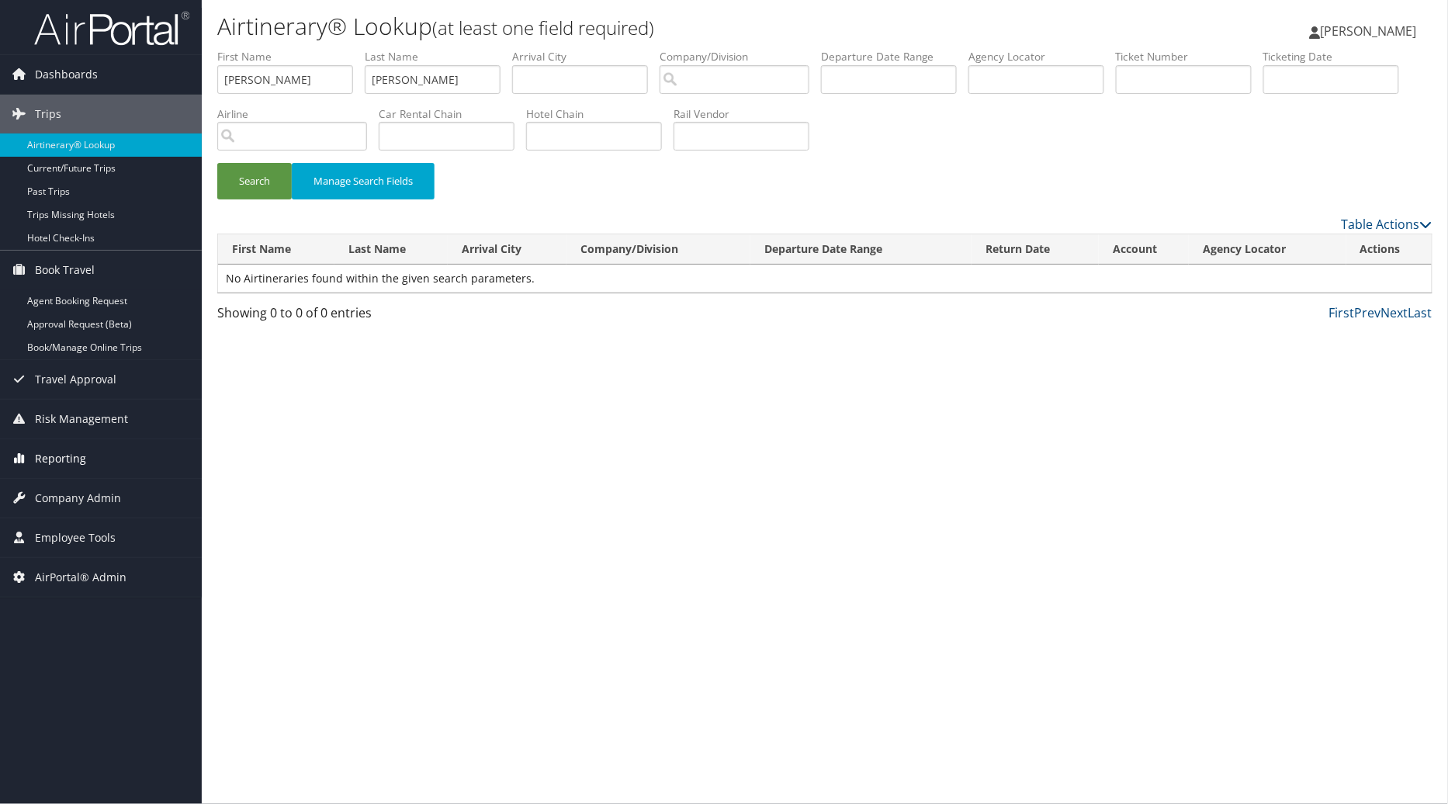
click at [71, 466] on span "Reporting" at bounding box center [60, 458] width 51 height 39
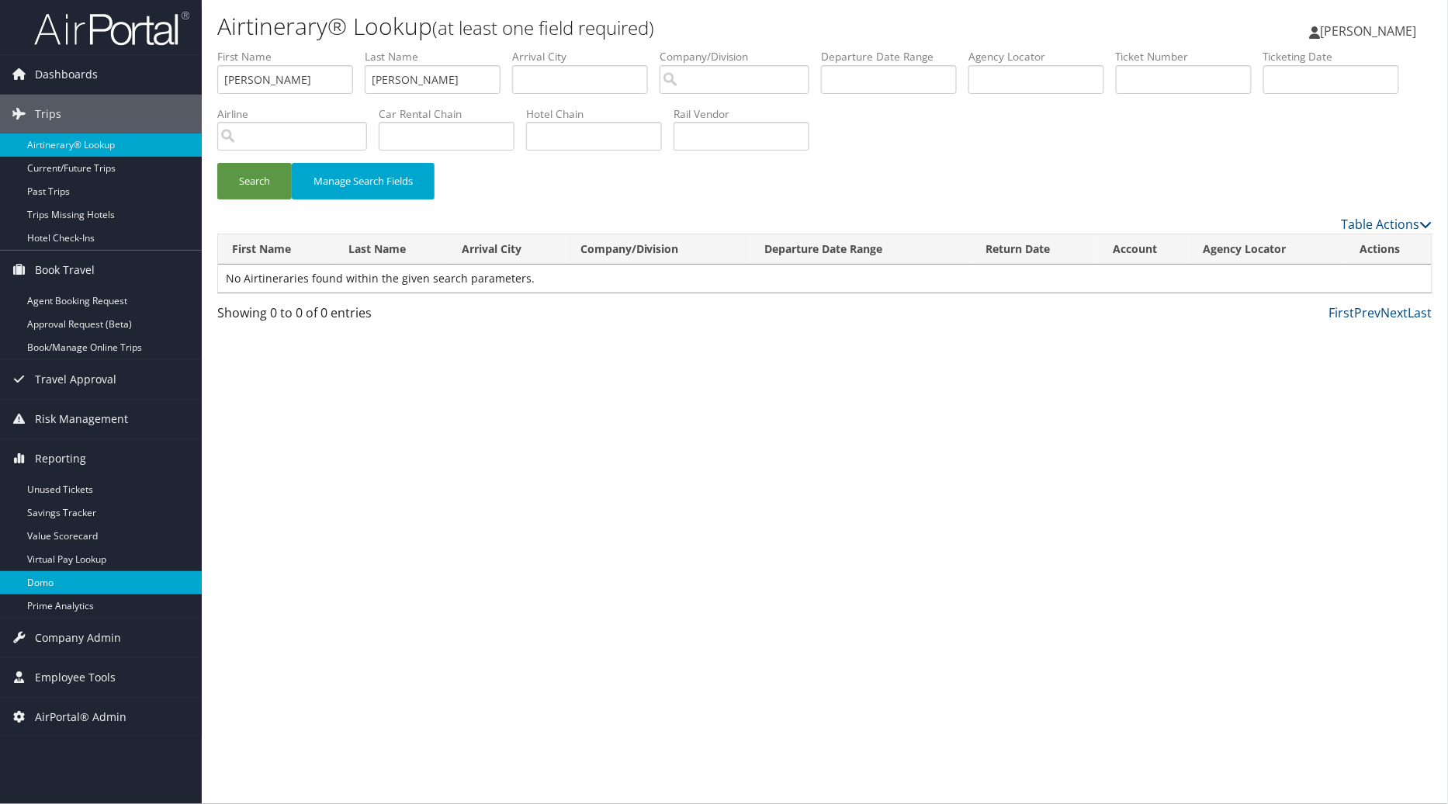
click at [50, 587] on link "Domo" at bounding box center [101, 582] width 202 height 23
click at [1085, 82] on input "text" at bounding box center [1037, 79] width 136 height 29
type input "bd3brc"
drag, startPoint x: 223, startPoint y: 168, endPoint x: 234, endPoint y: 167, distance: 11.7
click at [228, 168] on button "Search" at bounding box center [254, 181] width 75 height 36
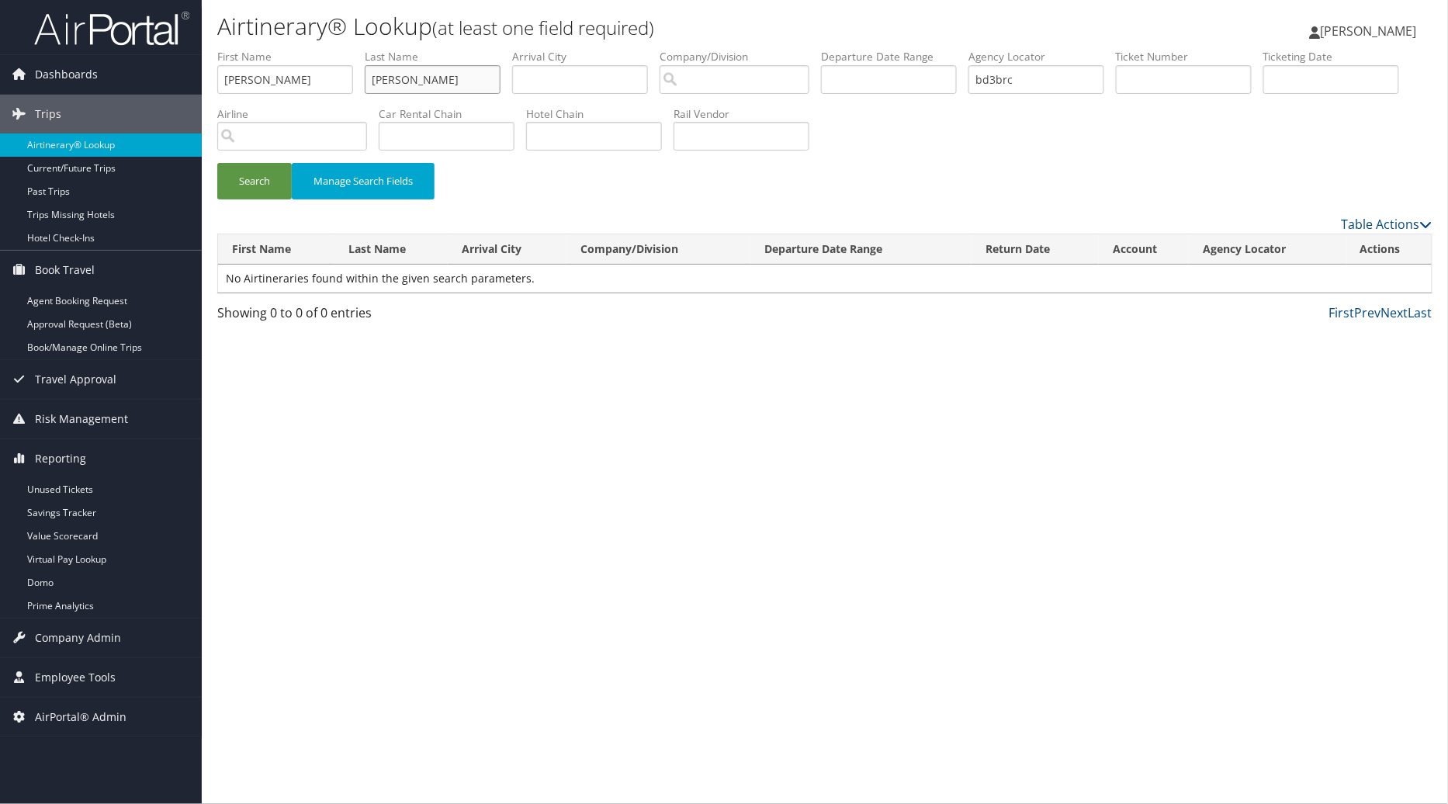
drag, startPoint x: 413, startPoint y: 78, endPoint x: 324, endPoint y: 78, distance: 89.3
click at [324, 49] on ul "First Name Vicky Last Name Lopez Departure City Arrival City Company/Division A…" at bounding box center [825, 49] width 1216 height 0
drag, startPoint x: 273, startPoint y: 73, endPoint x: 154, endPoint y: 78, distance: 119.6
click at [176, 78] on div "Dashboards AirPortal 360™ (Manager) AirPortal 360™ (Agent) My Travel Dashboard …" at bounding box center [724, 402] width 1448 height 804
click at [57, 195] on link "Past Trips" at bounding box center [101, 191] width 202 height 23
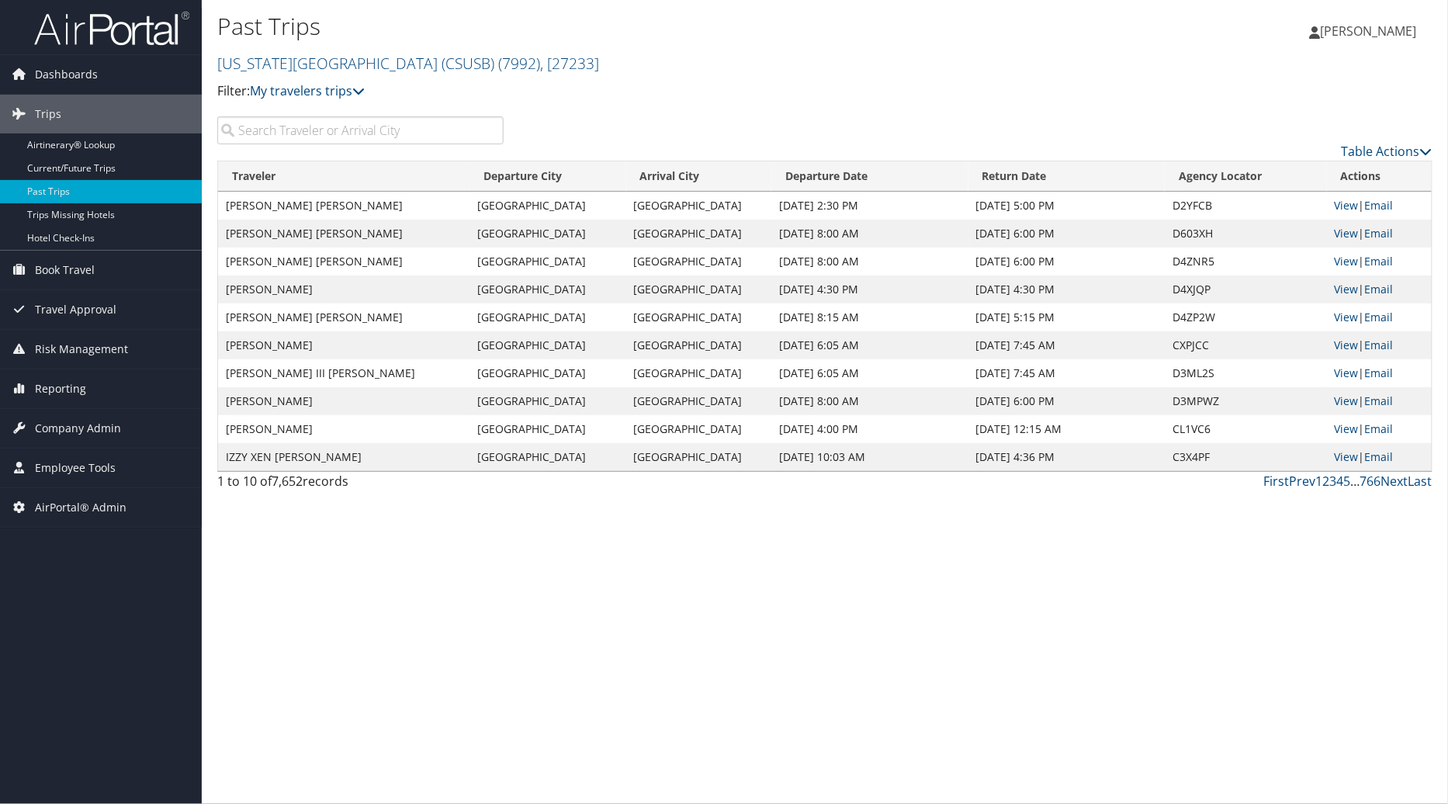
click at [369, 121] on input "search" at bounding box center [360, 130] width 286 height 28
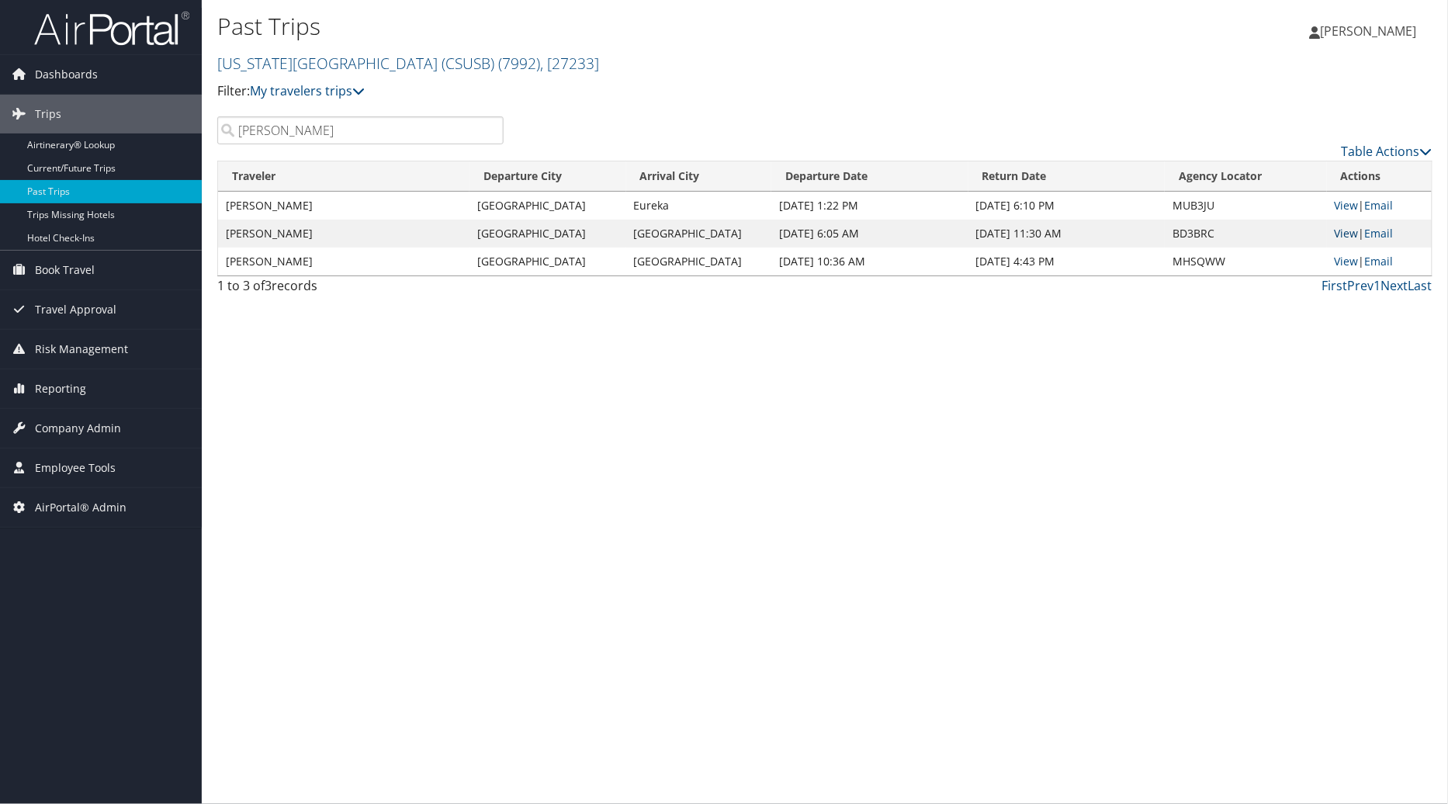
type input "[PERSON_NAME]"
click at [1344, 228] on link "View" at bounding box center [1347, 233] width 24 height 15
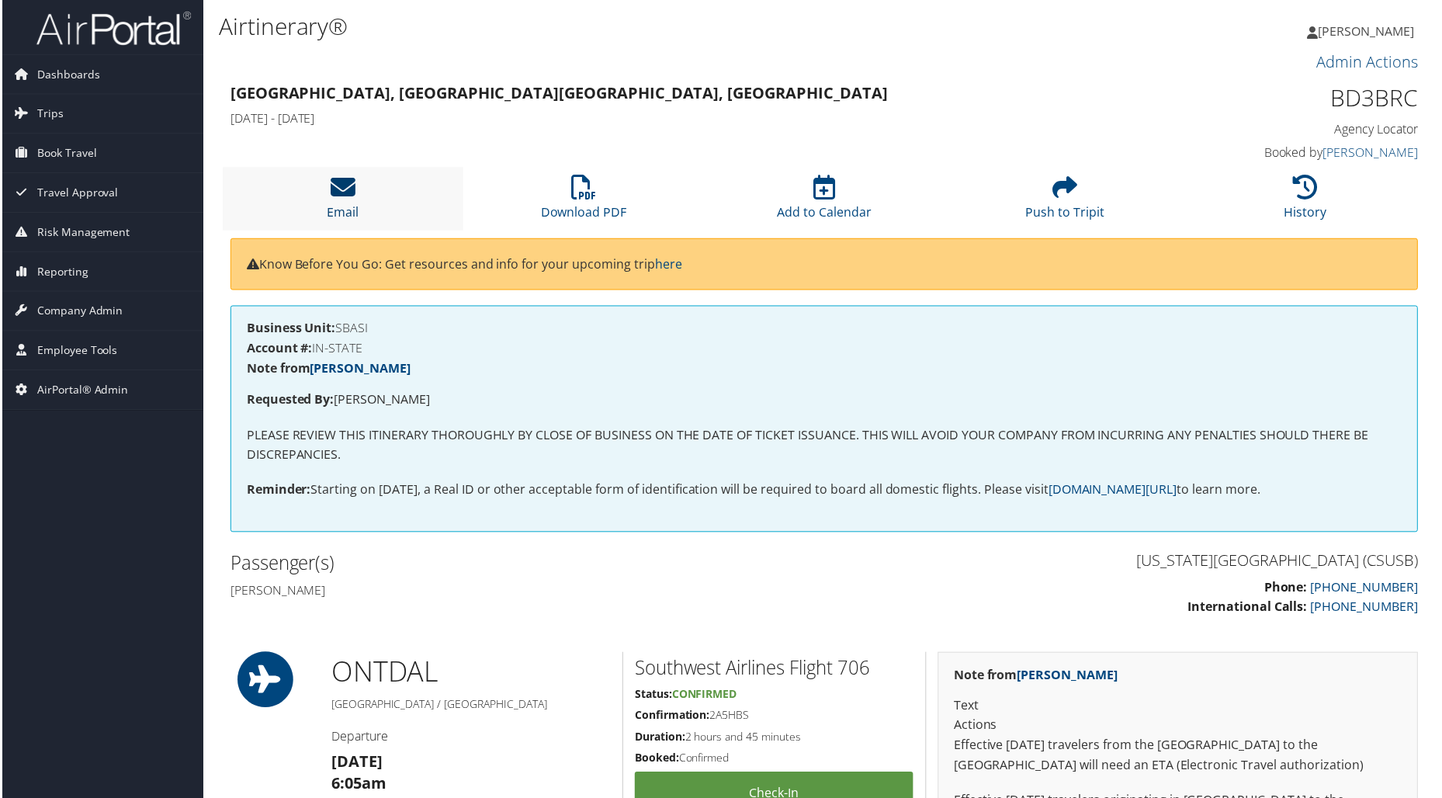
click at [340, 205] on link "Email" at bounding box center [342, 202] width 32 height 37
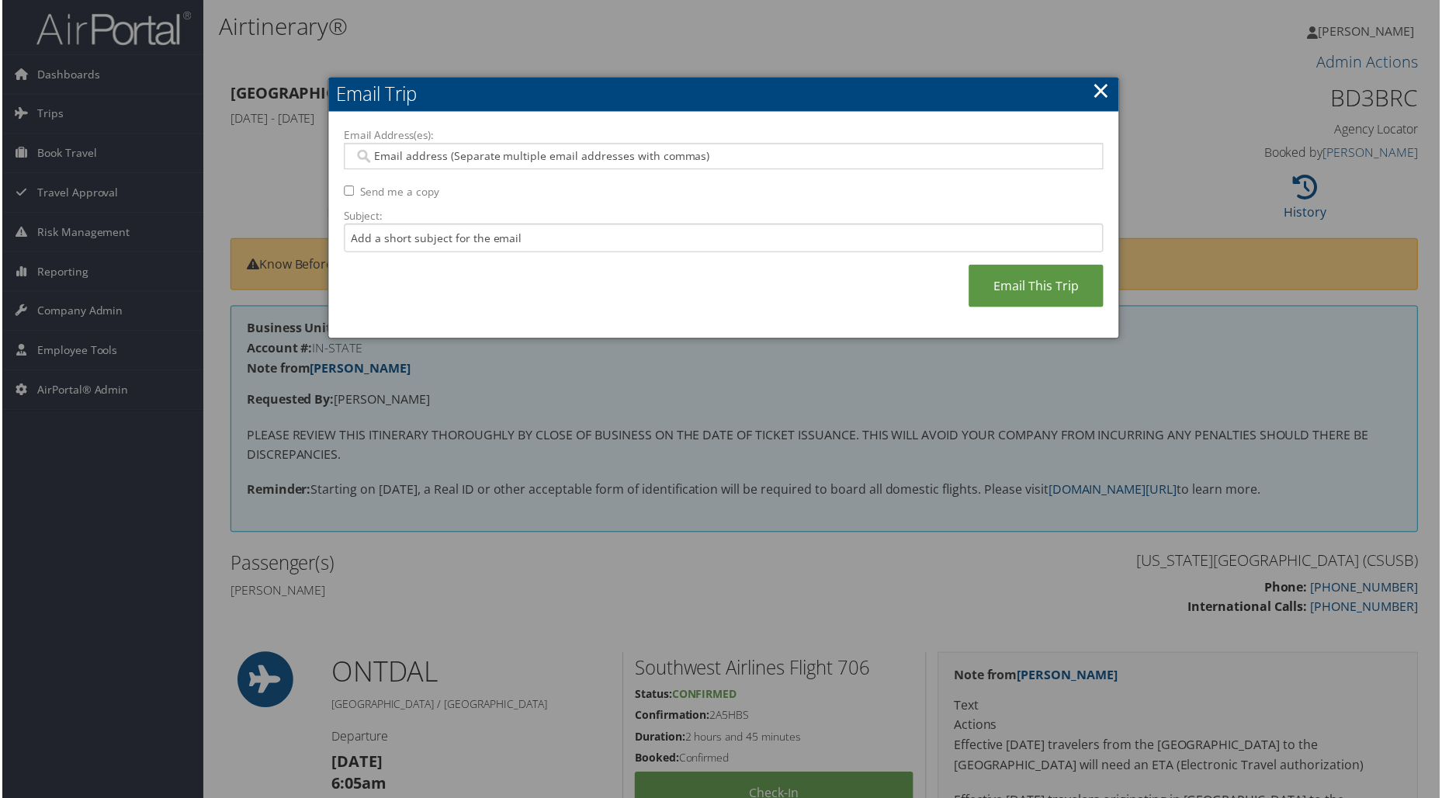
click at [415, 159] on input "Email Address(es):" at bounding box center [723, 157] width 741 height 16
type input "[PERSON_NAME].Beja"
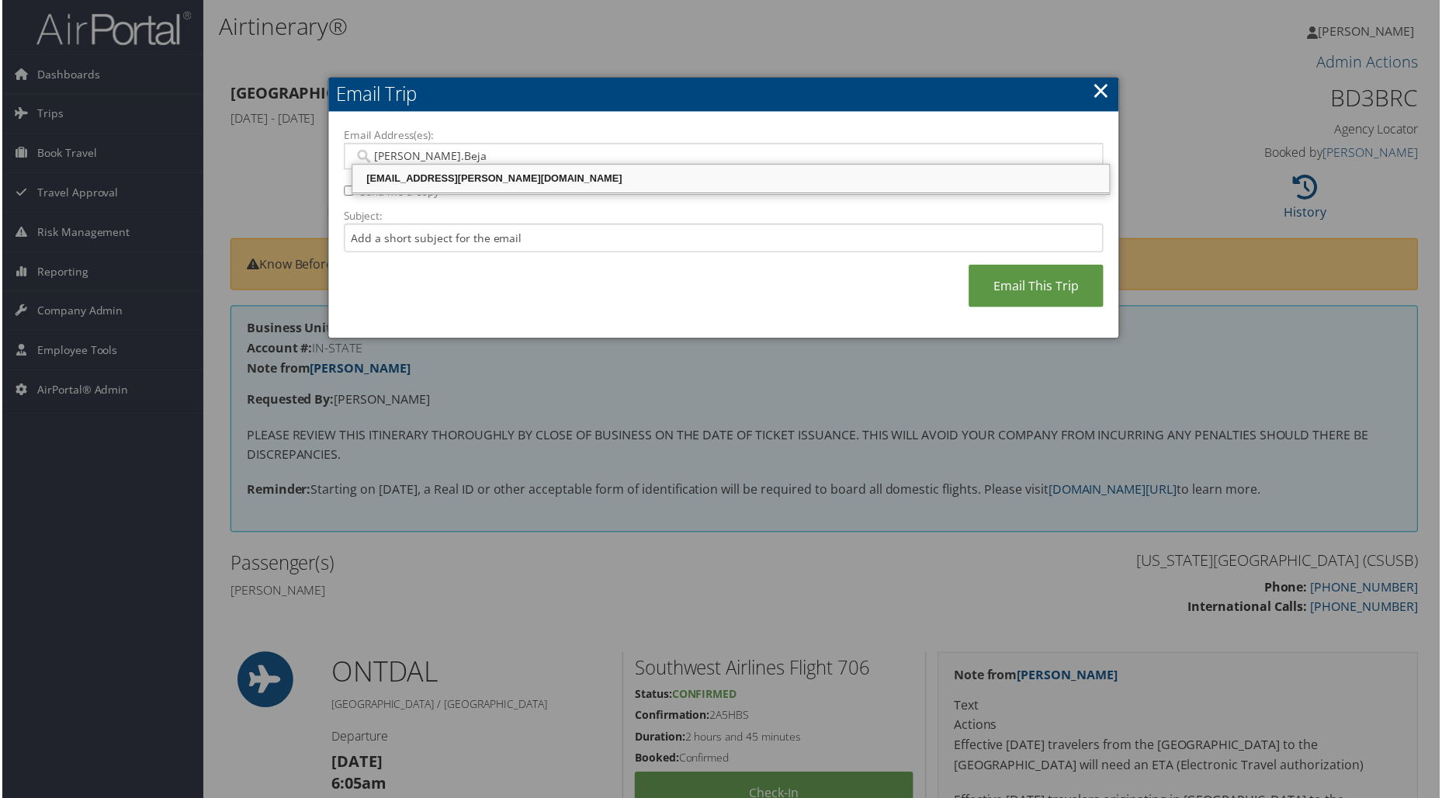
click at [422, 174] on div "[EMAIL_ADDRESS][PERSON_NAME][DOMAIN_NAME]" at bounding box center [731, 180] width 755 height 16
type input "[EMAIL_ADDRESS][PERSON_NAME][DOMAIN_NAME]"
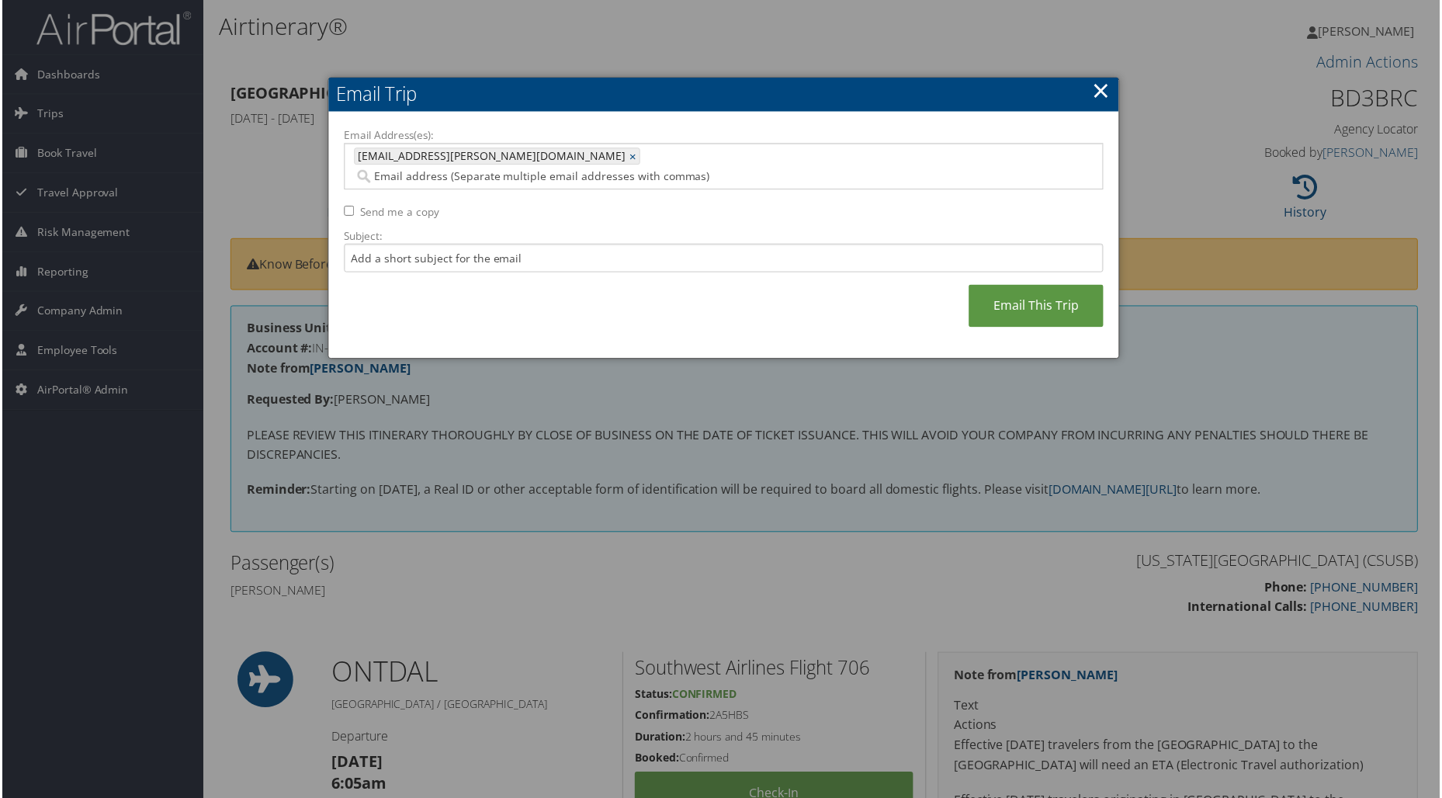
click at [345, 206] on input "Send me a copy" at bounding box center [348, 211] width 10 height 10
checkbox input "true"
click at [359, 245] on input "Subject:" at bounding box center [724, 259] width 762 height 29
type input "[PERSON_NAME] - Southwest Invoice not showing $113.01"
click at [1042, 286] on link "Email This Trip" at bounding box center [1037, 307] width 135 height 43
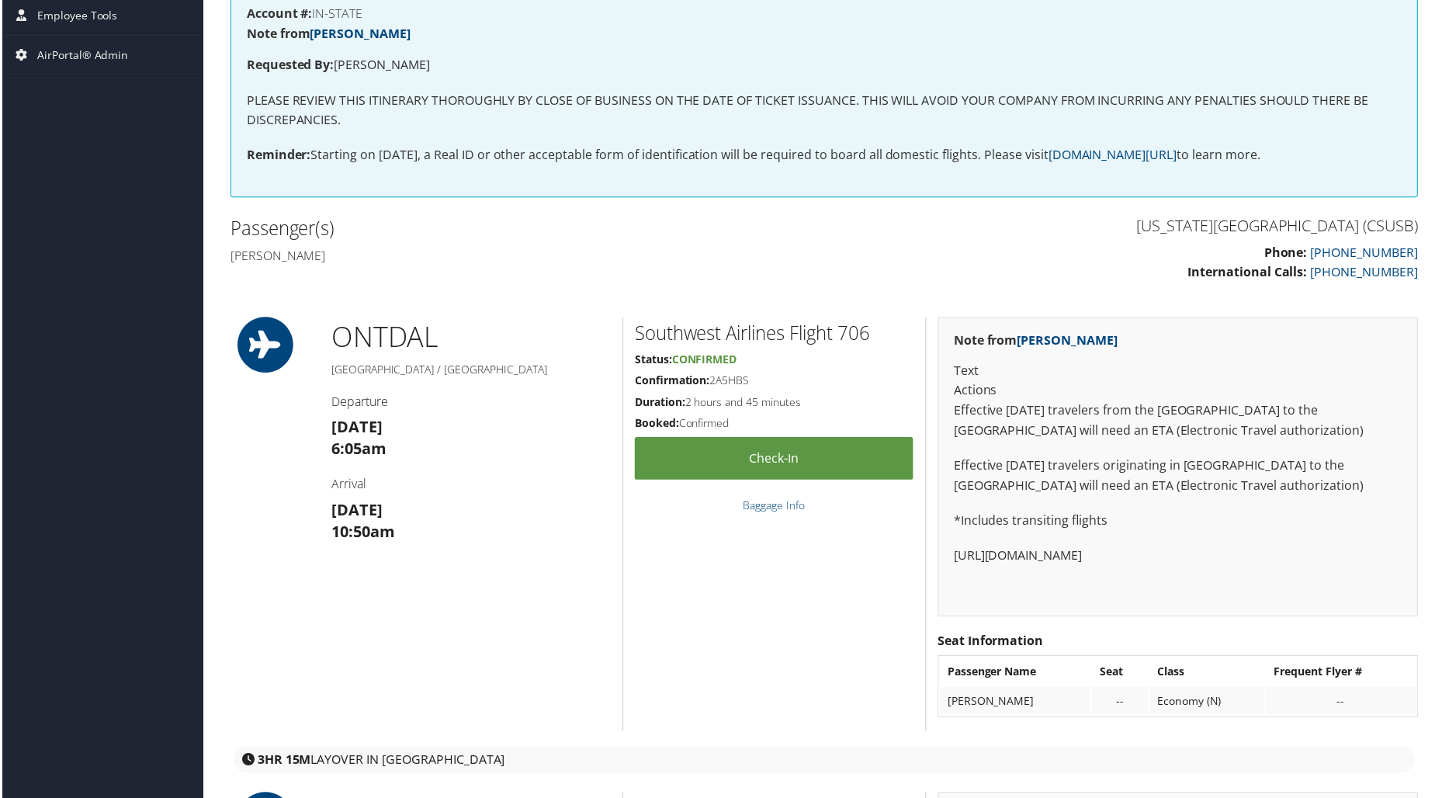
scroll to position [345, 0]
